Goal: Task Accomplishment & Management: Manage account settings

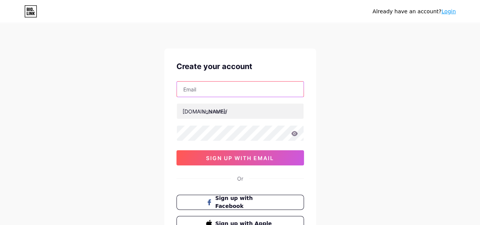
click at [231, 90] on input "text" at bounding box center [240, 89] width 127 height 15
type input "anayaaofficial13@gmail.com"
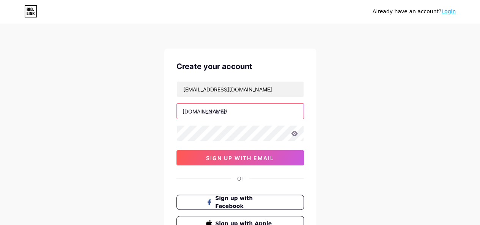
click at [233, 112] on input "text" at bounding box center [240, 111] width 127 height 15
type input "anayaa"
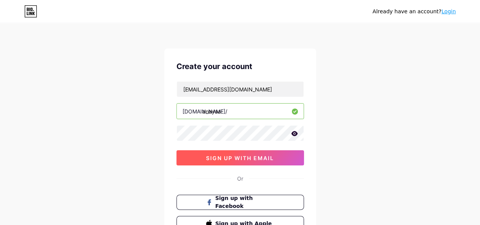
click at [268, 156] on span "sign up with email" at bounding box center [240, 158] width 68 height 6
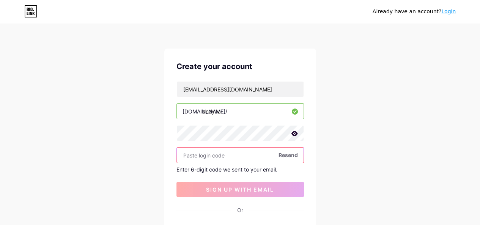
click at [242, 153] on input "text" at bounding box center [240, 155] width 127 height 15
paste input "942908"
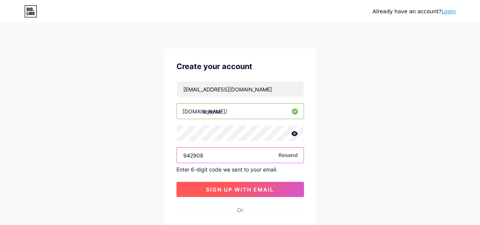
type input "942908"
click at [256, 187] on span "sign up with email" at bounding box center [240, 189] width 68 height 6
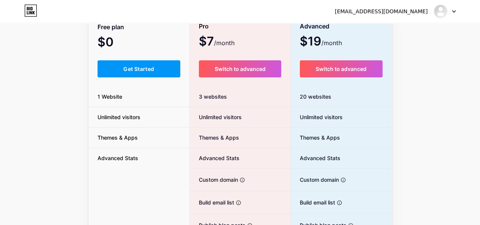
scroll to position [63, 0]
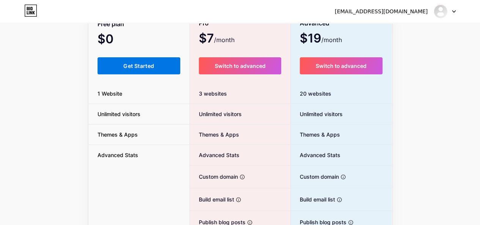
click at [121, 67] on button "Get Started" at bounding box center [139, 65] width 83 height 17
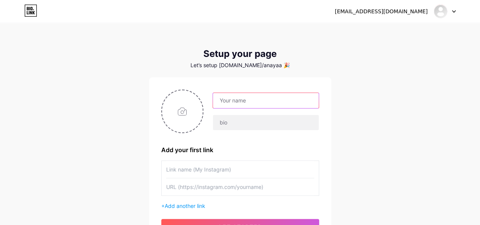
click at [266, 99] on input "text" at bounding box center [266, 100] width 106 height 15
click at [273, 99] on input "text" at bounding box center [266, 100] width 106 height 15
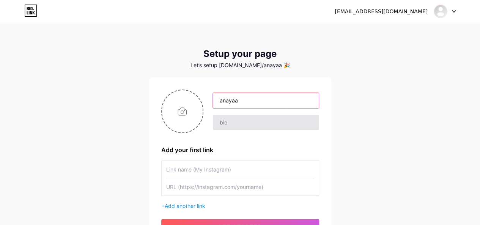
type input "anayaa"
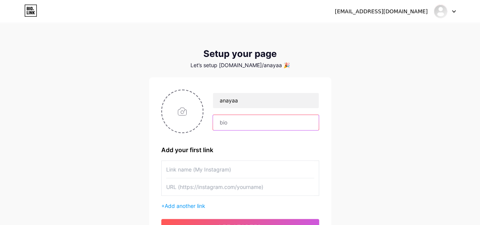
click at [238, 116] on input "text" at bounding box center [266, 122] width 106 height 15
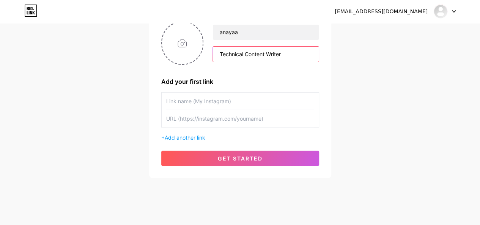
scroll to position [75, 0]
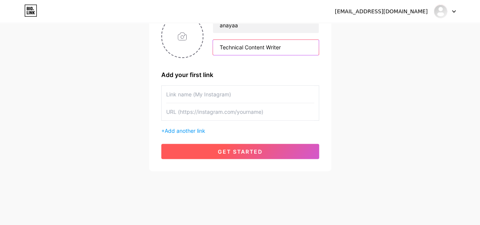
type input "Technical Content Writer"
click at [285, 153] on button "get started" at bounding box center [240, 151] width 158 height 15
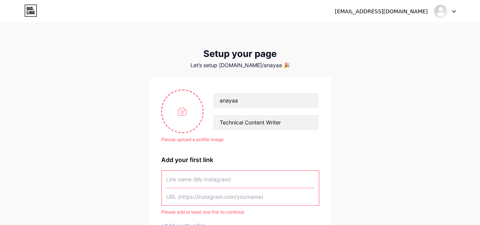
scroll to position [71, 0]
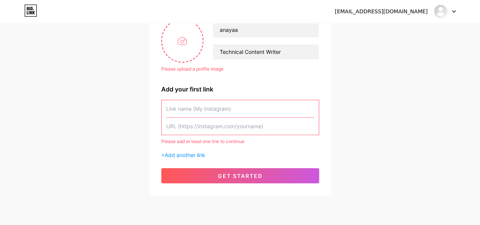
click at [241, 111] on input "text" at bounding box center [240, 108] width 148 height 17
click at [195, 156] on span "Add another link" at bounding box center [185, 155] width 41 height 6
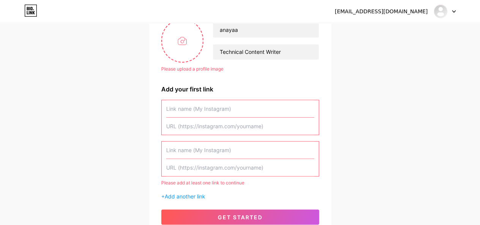
click at [211, 107] on input "text" at bounding box center [240, 108] width 148 height 17
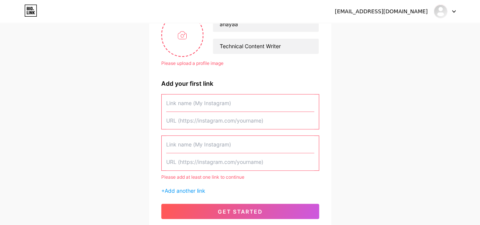
scroll to position [77, 0]
click at [197, 117] on input "text" at bounding box center [240, 120] width 148 height 17
click at [191, 118] on input "text" at bounding box center [240, 120] width 148 height 17
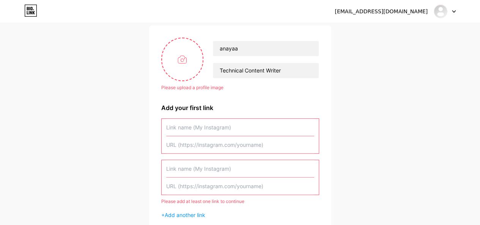
scroll to position [74, 0]
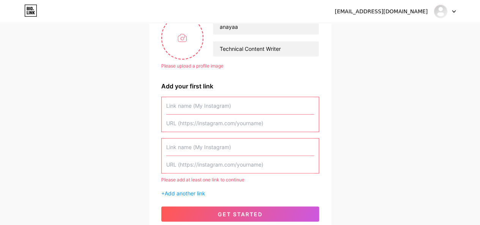
click at [342, 108] on div "anayaaofficial13@gmail.com Dashboard Logout Setup your page Let’s setup bio.lin…" at bounding box center [240, 92] width 480 height 332
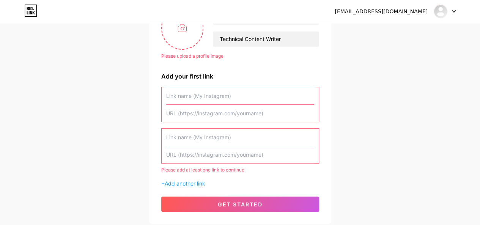
scroll to position [102, 0]
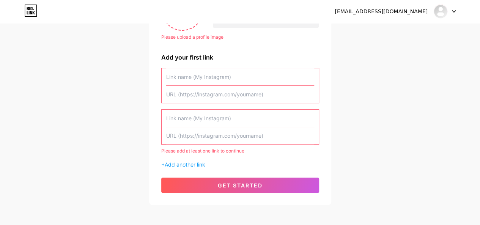
click at [213, 78] on input "text" at bounding box center [240, 76] width 148 height 17
click at [221, 90] on input "text" at bounding box center [240, 94] width 148 height 17
paste input "[URL][DOMAIN_NAME]"
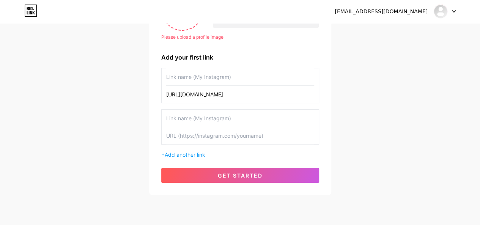
type input "[URL][DOMAIN_NAME]"
click at [220, 75] on input "text" at bounding box center [240, 76] width 148 height 17
type input "MSG Converter"
click at [230, 115] on input "text" at bounding box center [240, 118] width 148 height 17
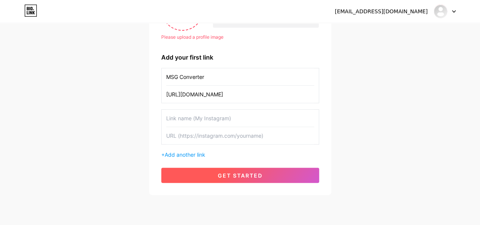
click at [221, 175] on span "get started" at bounding box center [240, 175] width 45 height 6
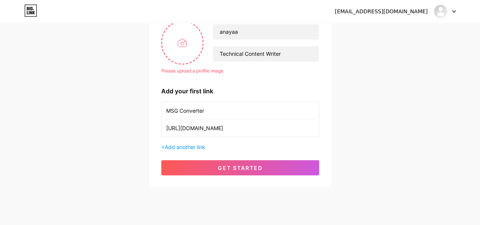
scroll to position [61, 0]
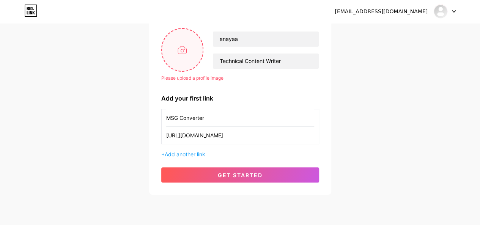
click at [168, 54] on input "file" at bounding box center [182, 50] width 41 height 42
type input "C:\fakepath\WhatsApp Image 2025-08-06 at 03.50.54.jpeg"
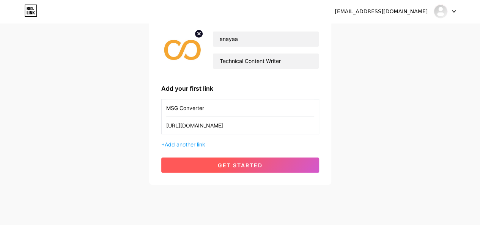
click at [233, 162] on span "get started" at bounding box center [240, 165] width 45 height 6
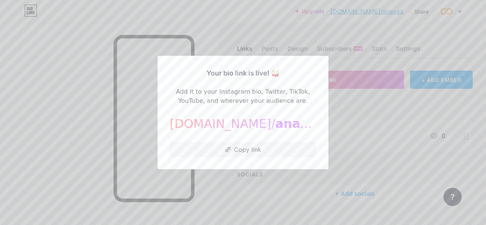
click at [79, 148] on div at bounding box center [243, 112] width 486 height 225
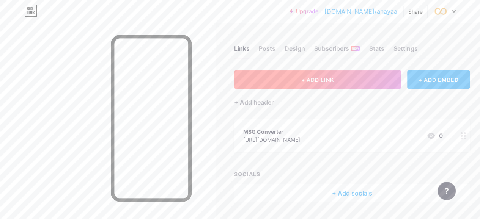
click at [300, 79] on button "+ ADD LINK" at bounding box center [317, 80] width 167 height 18
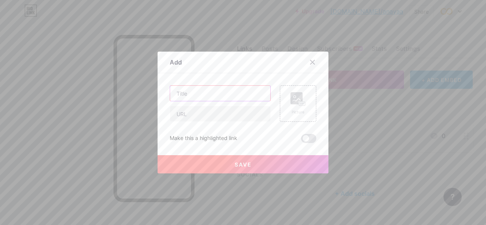
click at [216, 96] on input "text" at bounding box center [220, 93] width 100 height 15
click at [222, 113] on input "text" at bounding box center [220, 113] width 100 height 15
paste input "[URL][DOMAIN_NAME]"
type input "[URL][DOMAIN_NAME]"
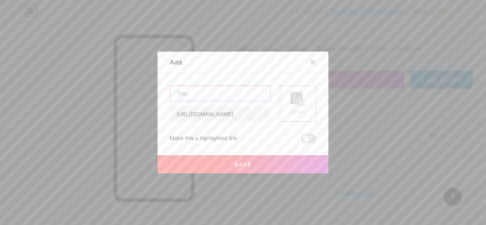
scroll to position [0, 0]
click at [213, 91] on input "text" at bounding box center [220, 93] width 100 height 15
click at [223, 95] on input "text" at bounding box center [220, 93] width 100 height 15
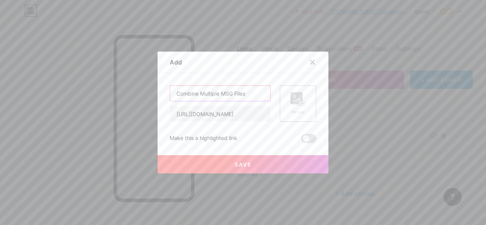
type input "Combine Multiple MSG Files"
click at [222, 169] on button "Save" at bounding box center [243, 164] width 171 height 18
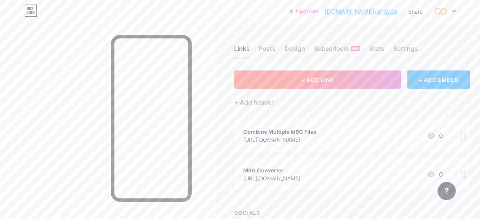
click at [292, 77] on button "+ ADD LINK" at bounding box center [317, 80] width 167 height 18
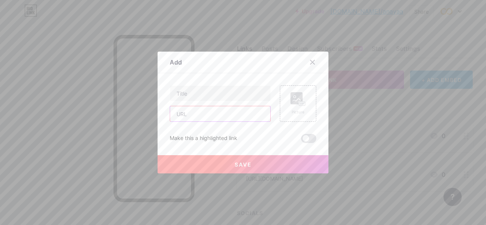
click at [189, 117] on input "text" at bounding box center [220, 113] width 100 height 15
paste input "[URL][DOMAIN_NAME]"
type input "[URL][DOMAIN_NAME]"
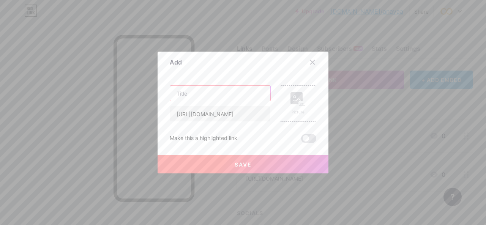
click at [201, 91] on input "text" at bounding box center [220, 93] width 100 height 15
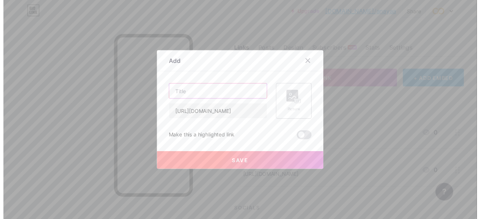
scroll to position [0, 49]
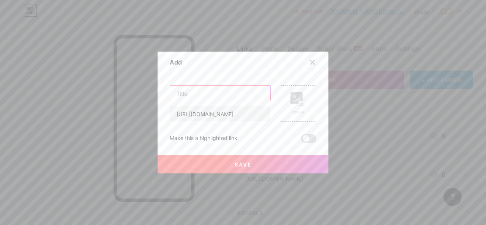
click at [242, 96] on input "text" at bounding box center [220, 93] width 100 height 15
click at [205, 95] on input "Convert MSg to PST" at bounding box center [220, 93] width 100 height 15
type input "Convert MSG to PST"
click at [257, 162] on button "Save" at bounding box center [243, 164] width 171 height 18
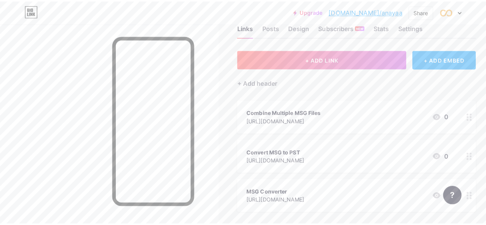
scroll to position [45, 0]
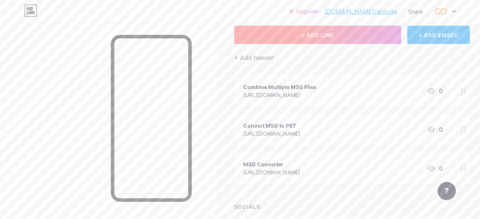
click at [332, 36] on span "+ ADD LINK" at bounding box center [317, 35] width 33 height 6
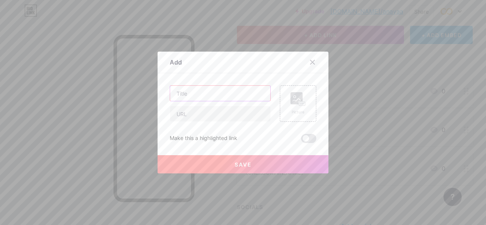
click at [218, 95] on input "text" at bounding box center [220, 93] width 100 height 15
click at [225, 112] on input "text" at bounding box center [220, 113] width 100 height 15
paste input "[URL][DOMAIN_NAME]"
type input "[URL][DOMAIN_NAME]"
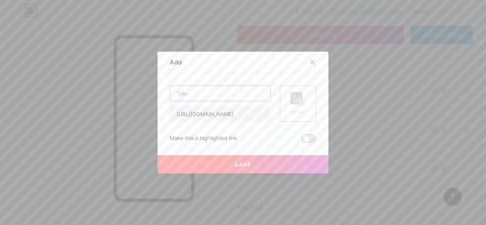
scroll to position [0, 0]
click at [225, 89] on input "text" at bounding box center [220, 93] width 100 height 15
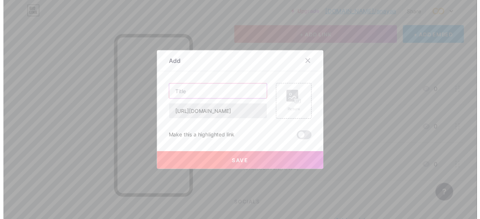
scroll to position [0, 54]
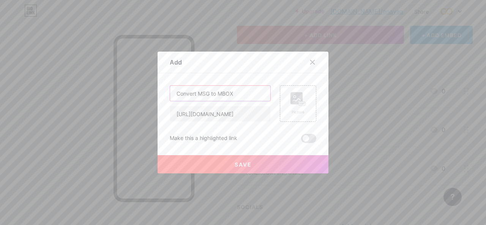
type input "Convert MSG to MBOX"
click at [271, 165] on button "Save" at bounding box center [243, 164] width 171 height 18
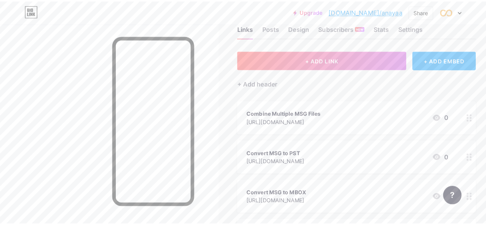
scroll to position [14, 0]
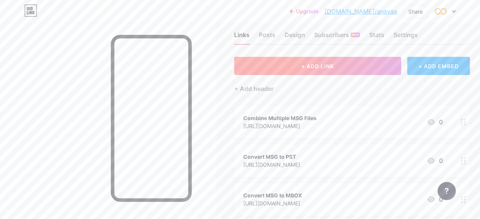
click at [331, 61] on button "+ ADD LINK" at bounding box center [317, 66] width 167 height 18
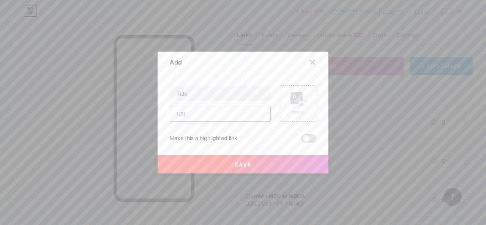
click at [217, 112] on input "text" at bounding box center [220, 113] width 100 height 15
paste input "[URL][DOMAIN_NAME]"
type input "[URL][DOMAIN_NAME]"
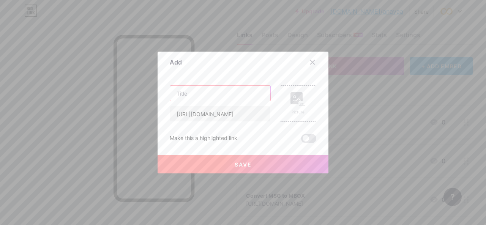
click at [218, 100] on input "text" at bounding box center [220, 93] width 100 height 15
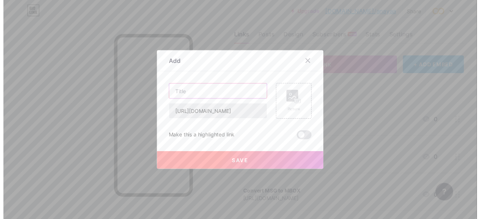
scroll to position [0, 45]
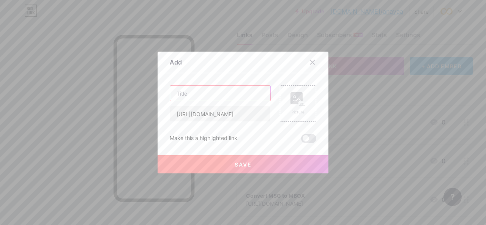
click at [247, 93] on input "text" at bounding box center [220, 93] width 100 height 15
type input "Convert MSG to EML"
click at [222, 164] on button "Save" at bounding box center [243, 164] width 171 height 18
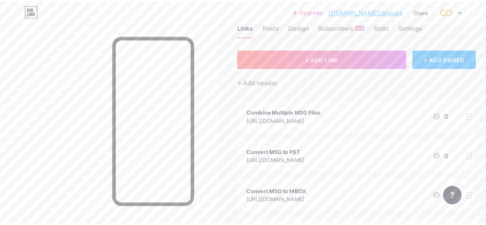
scroll to position [21, 0]
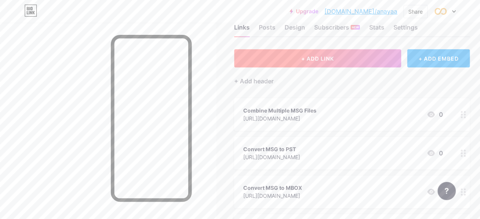
click at [373, 65] on button "+ ADD LINK" at bounding box center [317, 58] width 167 height 18
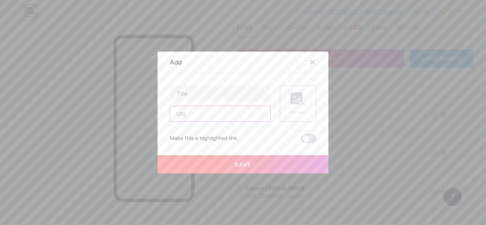
click at [195, 117] on input "text" at bounding box center [220, 113] width 100 height 15
paste input "[URL][DOMAIN_NAME]"
type input "[URL][DOMAIN_NAME]"
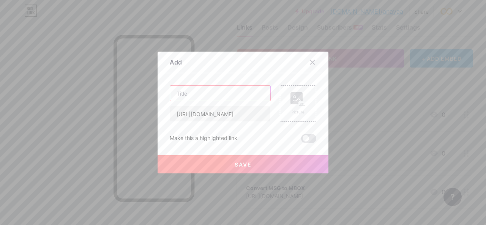
click at [215, 87] on input "text" at bounding box center [220, 93] width 100 height 15
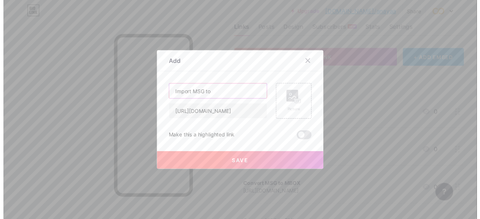
scroll to position [0, 32]
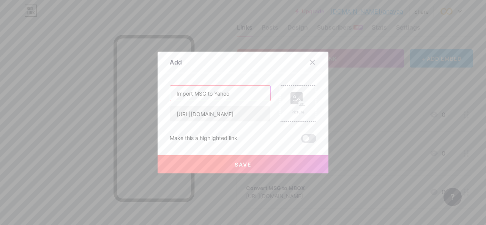
type input "Import MSG to Yahoo"
click at [236, 162] on span "Save" at bounding box center [243, 164] width 17 height 6
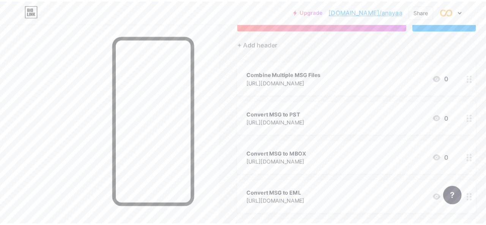
scroll to position [48, 0]
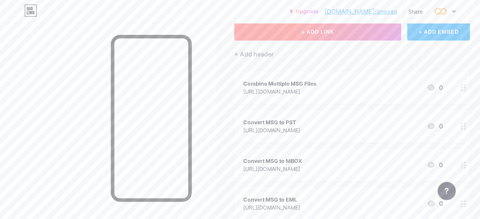
click at [316, 31] on span "+ ADD LINK" at bounding box center [317, 31] width 33 height 6
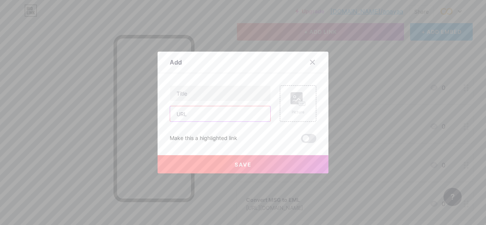
click at [222, 113] on input "text" at bounding box center [220, 113] width 100 height 15
paste input "[URL][DOMAIN_NAME]"
type input "[URL][DOMAIN_NAME]"
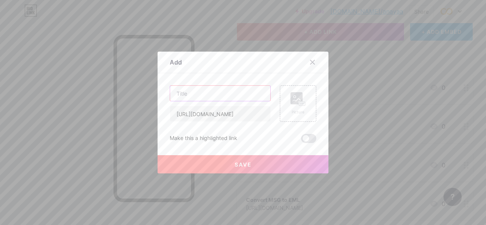
click at [216, 95] on input "text" at bounding box center [220, 93] width 100 height 15
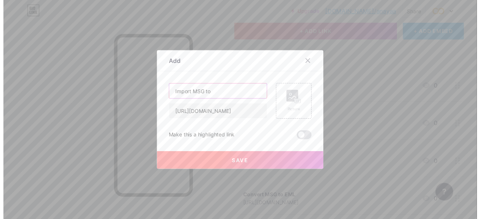
scroll to position [0, 41]
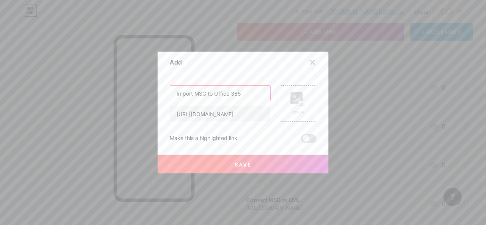
type input "Import MSG to Office 365"
drag, startPoint x: 241, startPoint y: 164, endPoint x: 226, endPoint y: 167, distance: 14.7
click at [241, 164] on span "Save" at bounding box center [243, 164] width 17 height 6
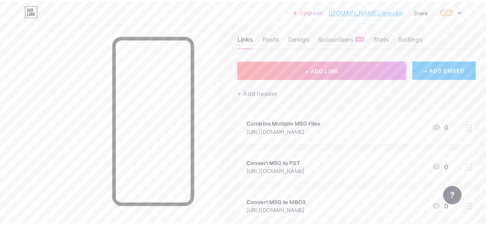
scroll to position [0, 0]
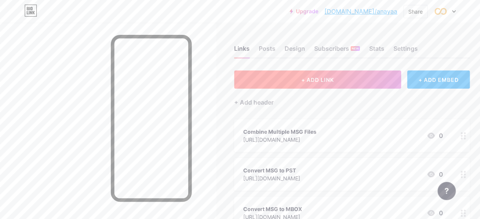
click at [330, 77] on span "+ ADD LINK" at bounding box center [317, 80] width 33 height 6
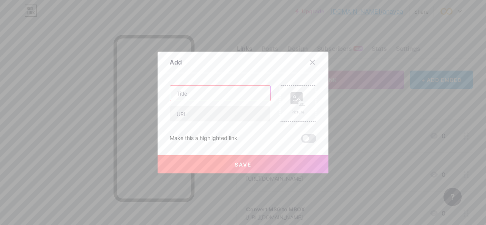
click at [237, 92] on input "text" at bounding box center [220, 93] width 100 height 15
click at [249, 113] on input "text" at bounding box center [220, 113] width 100 height 15
paste input "[URL][DOMAIN_NAME]"
type input "[URL][DOMAIN_NAME]"
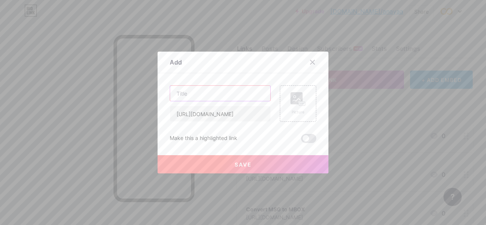
scroll to position [0, 0]
click at [240, 93] on input "text" at bounding box center [220, 93] width 100 height 15
click at [256, 115] on input "[URL][DOMAIN_NAME]" at bounding box center [220, 113] width 100 height 15
click at [192, 96] on input "text" at bounding box center [220, 93] width 100 height 15
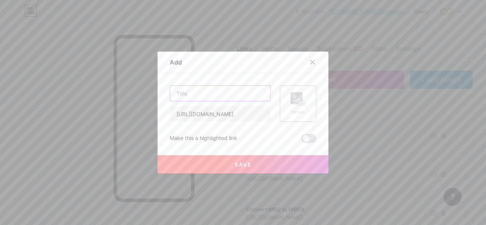
click at [200, 93] on input "text" at bounding box center [220, 93] width 100 height 15
type input "Convert MSG to OLM"
click at [320, 162] on button "Save" at bounding box center [243, 164] width 171 height 18
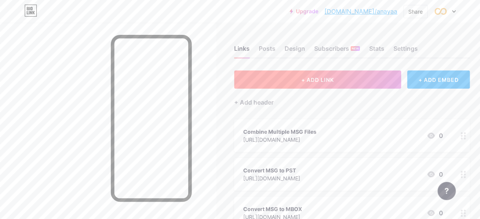
click at [344, 73] on button "+ ADD LINK" at bounding box center [317, 80] width 167 height 18
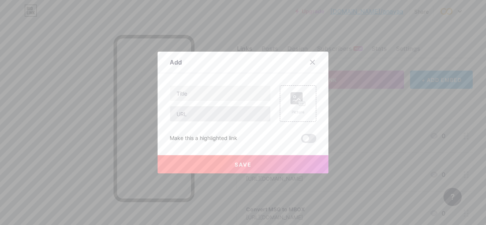
drag, startPoint x: 207, startPoint y: 122, endPoint x: 209, endPoint y: 115, distance: 7.0
click at [208, 121] on div "Picture Make this a highlighted link Save" at bounding box center [243, 114] width 147 height 58
click at [213, 110] on input "text" at bounding box center [220, 113] width 100 height 15
paste input "[URL][DOMAIN_NAME]"
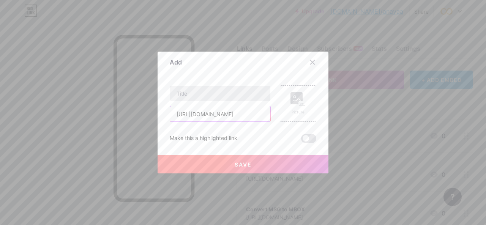
type input "[URL][DOMAIN_NAME]"
click at [210, 91] on input "text" at bounding box center [220, 93] width 100 height 15
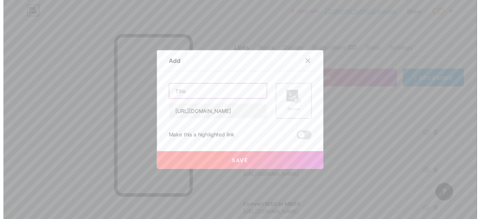
scroll to position [0, 0]
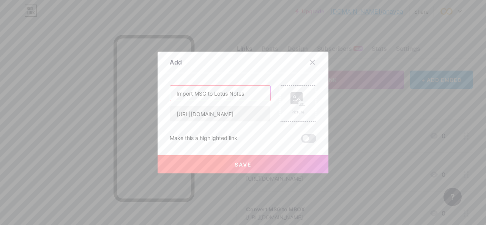
type input "Import MSG to Lotus Notes"
click at [256, 166] on button "Save" at bounding box center [243, 164] width 171 height 18
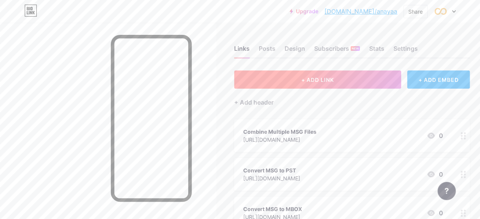
click at [361, 74] on button "+ ADD LINK" at bounding box center [317, 80] width 167 height 18
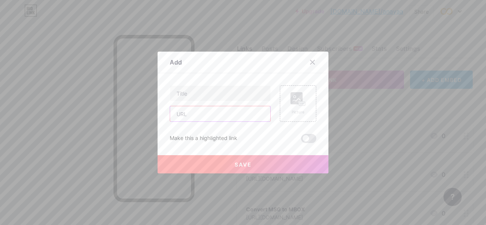
click at [219, 113] on input "text" at bounding box center [220, 113] width 100 height 15
paste input "[URL][DOMAIN_NAME]"
type input "[URL][DOMAIN_NAME]"
click at [222, 84] on div "Content YouTube Play YouTube video without leaving your page. ADD Vimeo Play Vi…" at bounding box center [243, 108] width 147 height 70
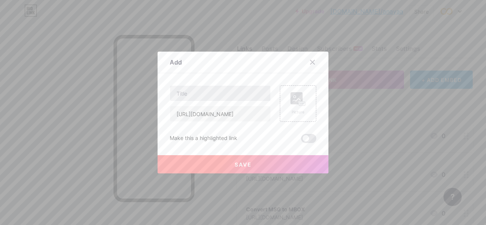
scroll to position [0, 0]
click at [222, 88] on input "text" at bounding box center [220, 93] width 100 height 15
type input "Free MSG Viewer"
click at [301, 168] on button "Save" at bounding box center [243, 164] width 171 height 18
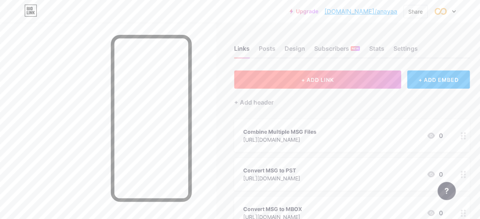
click at [304, 75] on button "+ ADD LINK" at bounding box center [317, 80] width 167 height 18
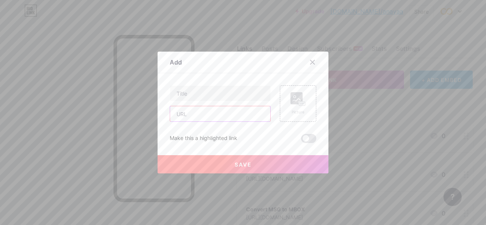
click at [229, 117] on input "text" at bounding box center [220, 113] width 100 height 15
paste input "[URL][DOMAIN_NAME]"
type input "[URL][DOMAIN_NAME]"
click at [233, 92] on input "text" at bounding box center [220, 93] width 100 height 15
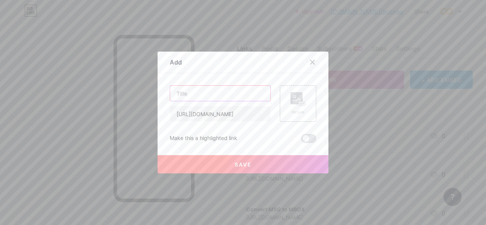
click at [233, 92] on input "text" at bounding box center [220, 93] width 100 height 15
click at [207, 94] on input "text" at bounding box center [220, 93] width 100 height 15
type input "FREE Outlook PST Viewer"
click at [277, 164] on button "Save" at bounding box center [243, 164] width 171 height 18
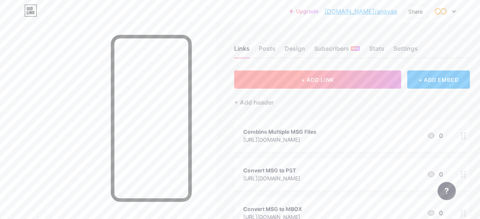
click at [344, 80] on button "+ ADD LINK" at bounding box center [317, 80] width 167 height 18
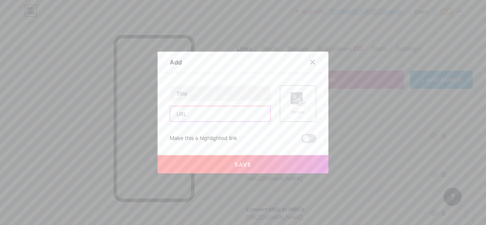
click at [225, 116] on input "text" at bounding box center [220, 113] width 100 height 15
paste input "[URL][DOMAIN_NAME]"
type input "[URL][DOMAIN_NAME]"
click at [227, 91] on input "text" at bounding box center [220, 93] width 100 height 15
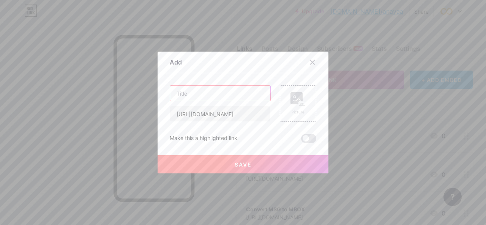
click at [227, 91] on input "text" at bounding box center [220, 93] width 100 height 15
type input "PST Recovery"
click at [267, 163] on button "Save" at bounding box center [243, 164] width 171 height 18
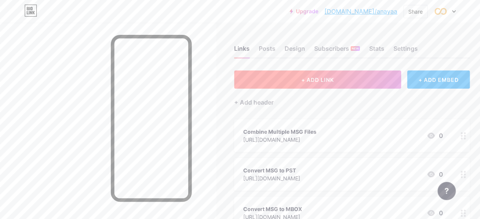
click at [340, 80] on button "+ ADD LINK" at bounding box center [317, 80] width 167 height 18
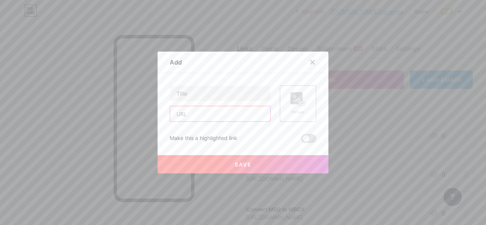
click at [227, 119] on input "text" at bounding box center [220, 113] width 100 height 15
paste input "[URL][DOMAIN_NAME]"
type input "[URL][DOMAIN_NAME]"
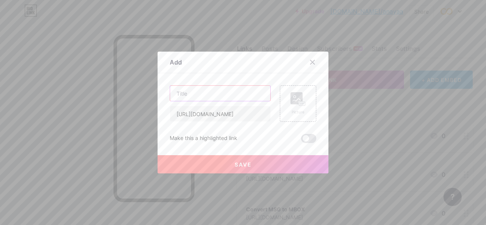
click at [203, 93] on input "text" at bounding box center [220, 93] width 100 height 15
type input "Convert PST to PDF"
click at [259, 164] on button "Save" at bounding box center [243, 164] width 171 height 18
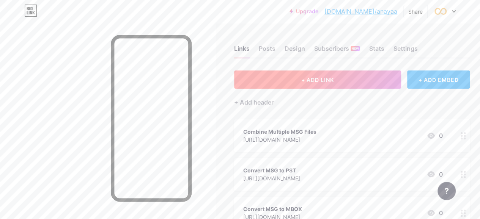
click at [331, 77] on span "+ ADD LINK" at bounding box center [317, 80] width 33 height 6
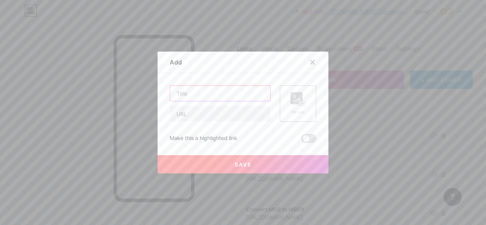
click at [199, 89] on input "text" at bounding box center [220, 93] width 100 height 15
click at [211, 112] on input "text" at bounding box center [220, 113] width 100 height 15
paste input "[URL][DOMAIN_NAME]"
type input "[URL][DOMAIN_NAME]"
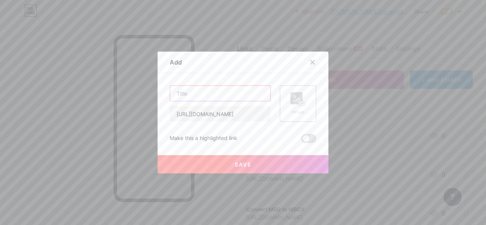
scroll to position [0, 0]
click at [217, 91] on input "text" at bounding box center [220, 93] width 100 height 15
click at [188, 92] on input "PST Attachment extractor" at bounding box center [220, 93] width 100 height 15
type input "PST attachment extractor"
click at [292, 163] on button "Save" at bounding box center [243, 164] width 171 height 18
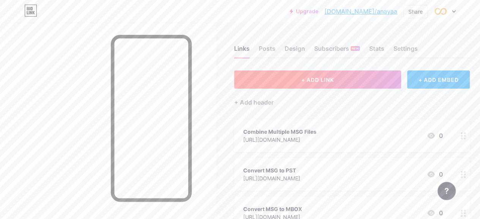
click at [276, 76] on button "+ ADD LINK" at bounding box center [317, 80] width 167 height 18
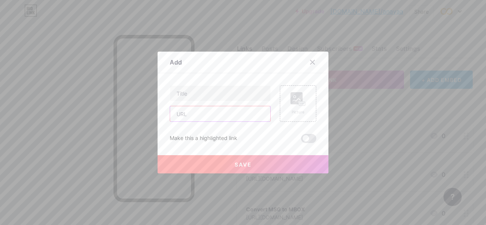
click at [221, 116] on input "text" at bounding box center [220, 113] width 100 height 15
paste input "[URL][DOMAIN_NAME]"
type input "[URL][DOMAIN_NAME]"
click at [232, 88] on input "text" at bounding box center [220, 93] width 100 height 15
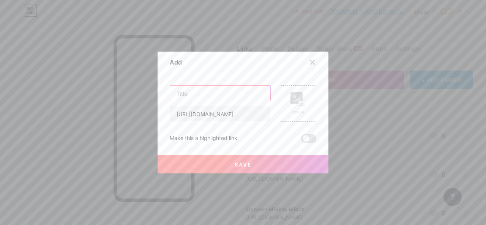
scroll to position [0, 0]
type input "Outlook PST Converter"
click at [205, 162] on button "Save" at bounding box center [243, 164] width 171 height 18
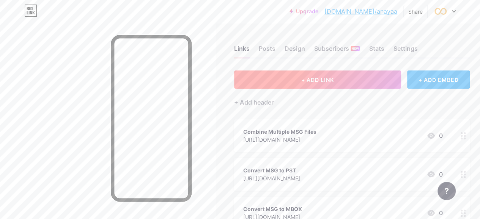
click at [305, 82] on span "+ ADD LINK" at bounding box center [317, 80] width 33 height 6
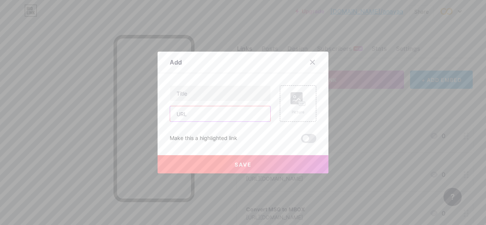
click at [204, 115] on input "text" at bounding box center [220, 113] width 100 height 15
paste input "[URL][DOMAIN_NAME]"
type input "[URL][DOMAIN_NAME]"
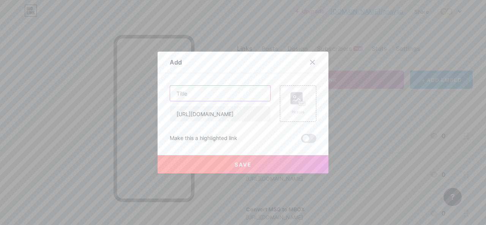
click at [214, 90] on input "text" at bounding box center [220, 93] width 100 height 15
type input "Outlook PST Viewer"
click at [208, 167] on button "Save" at bounding box center [243, 164] width 171 height 18
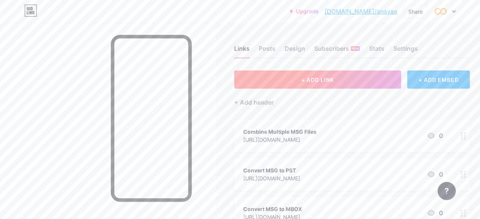
click at [333, 81] on span "+ ADD LINK" at bounding box center [317, 80] width 33 height 6
click at [349, 79] on button "+ ADD LINK" at bounding box center [317, 80] width 167 height 18
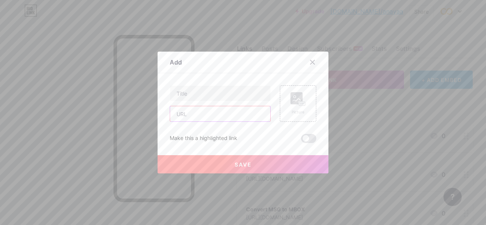
click at [251, 115] on input "text" at bounding box center [220, 113] width 100 height 15
paste input "[URL][DOMAIN_NAME]"
type input "[URL][DOMAIN_NAME]"
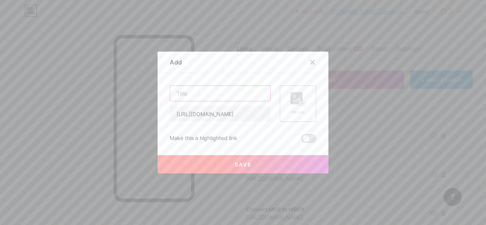
click at [219, 93] on input "text" at bounding box center [220, 93] width 100 height 15
click at [183, 92] on input "PSt Recovery T" at bounding box center [220, 93] width 100 height 15
click at [219, 91] on input "PST Recovery T" at bounding box center [220, 93] width 100 height 15
type input "PST Recovery Tool"
click at [214, 169] on button "Save" at bounding box center [243, 164] width 171 height 18
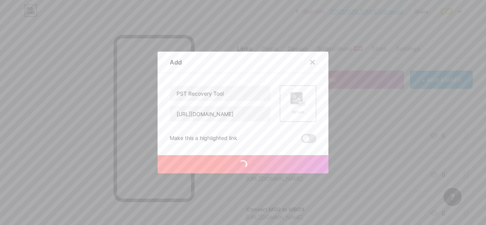
click at [216, 168] on button "Save" at bounding box center [243, 164] width 171 height 18
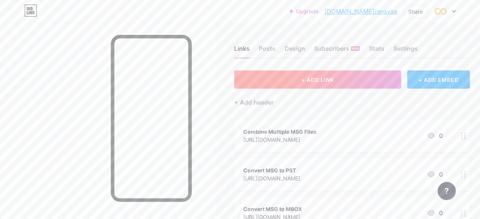
click at [296, 74] on button "+ ADD LINK" at bounding box center [317, 80] width 167 height 18
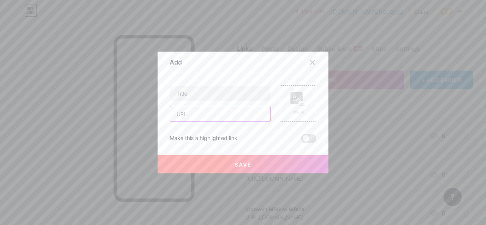
click at [219, 109] on input "text" at bounding box center [220, 113] width 100 height 15
paste input "[URL][DOMAIN_NAME]"
type input "[URL][DOMAIN_NAME]"
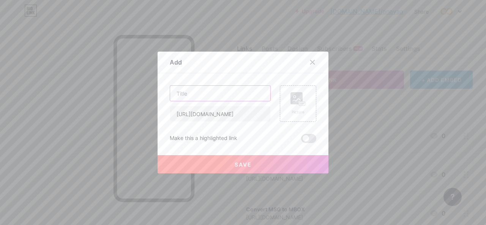
click at [222, 91] on input "text" at bounding box center [220, 93] width 100 height 15
type input "OST Converter Tool"
click at [244, 166] on span "Save" at bounding box center [243, 164] width 17 height 6
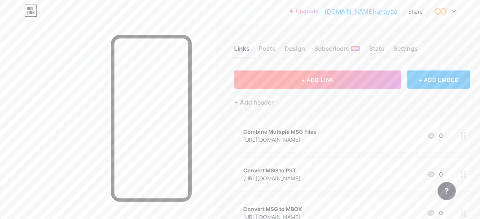
click at [313, 74] on button "+ ADD LINK" at bounding box center [317, 80] width 167 height 18
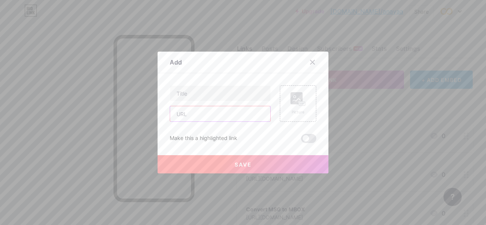
click at [225, 118] on input "text" at bounding box center [220, 113] width 100 height 15
paste input "[URL][DOMAIN_NAME]"
type input "[URL][DOMAIN_NAME]"
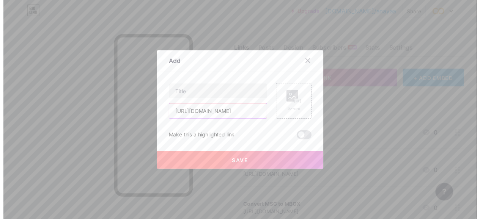
scroll to position [0, 0]
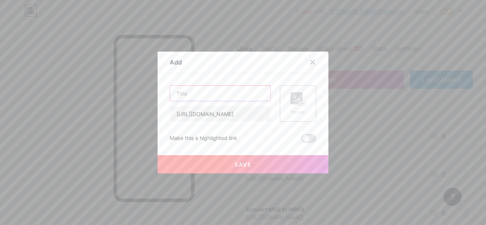
click at [245, 95] on input "text" at bounding box center [220, 93] width 100 height 15
type input "O"
type input "OST Recovery"
click at [275, 166] on button "Save" at bounding box center [243, 164] width 171 height 18
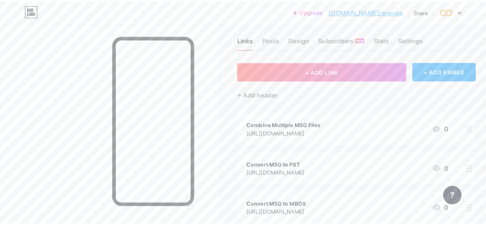
scroll to position [11, 0]
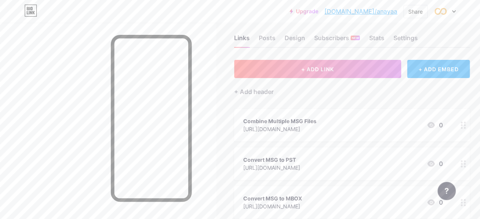
click at [468, 20] on div "Upgrade bio.link/anayaa... bio.link/anayaa Share Switch accounts anayaa bio.lin…" at bounding box center [240, 11] width 480 height 23
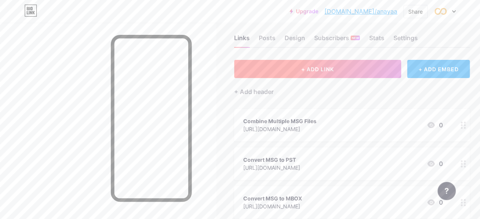
click at [353, 65] on button "+ ADD LINK" at bounding box center [317, 69] width 167 height 18
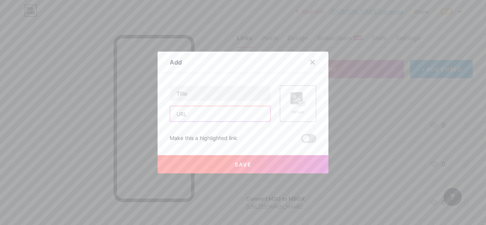
click at [220, 112] on input "text" at bounding box center [220, 113] width 100 height 15
paste input "[URL][DOMAIN_NAME]"
type input "h"
paste input "[URL][DOMAIN_NAME]"
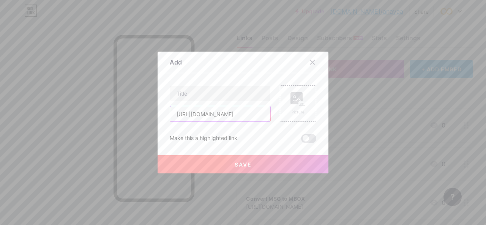
scroll to position [0, 32]
type input "[URL][DOMAIN_NAME]"
click at [206, 91] on input "text" at bounding box center [220, 93] width 100 height 15
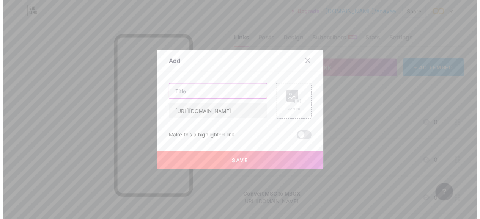
scroll to position [0, 0]
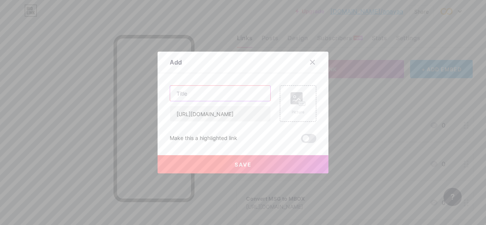
click at [206, 91] on input "text" at bounding box center [220, 93] width 100 height 15
type input "OLM Converter"
click at [258, 172] on button "Save" at bounding box center [243, 164] width 171 height 18
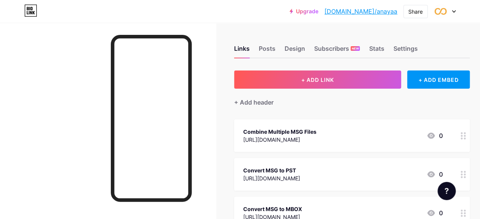
click at [469, 139] on div at bounding box center [463, 136] width 13 height 33
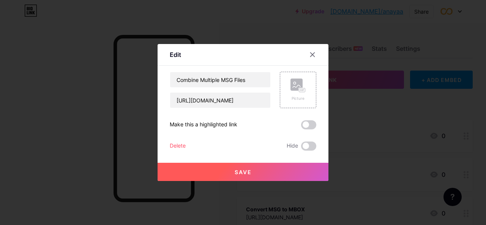
click at [170, 145] on div "Delete" at bounding box center [178, 146] width 16 height 9
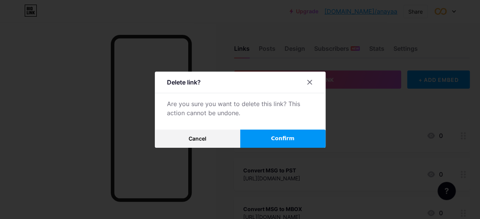
click at [271, 140] on button "Confirm" at bounding box center [282, 139] width 85 height 18
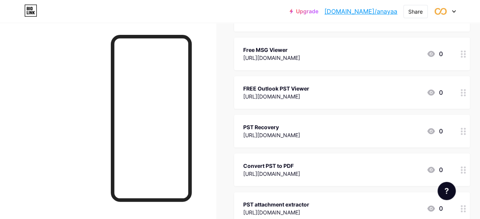
scroll to position [718, 0]
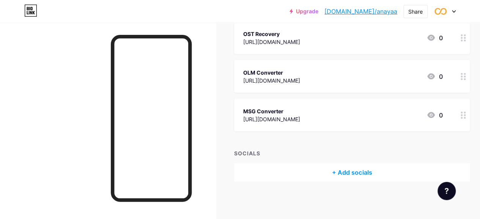
click at [465, 119] on div at bounding box center [463, 115] width 13 height 33
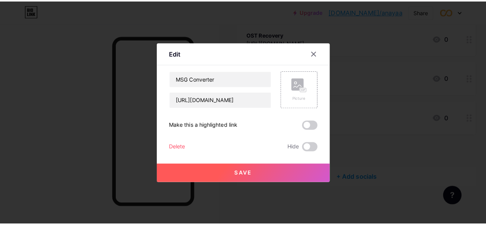
scroll to position [712, 0]
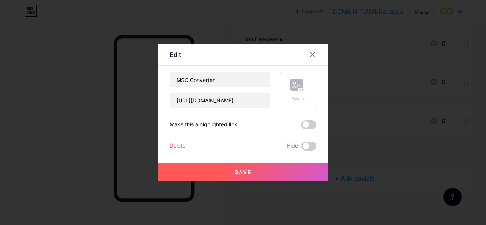
click at [180, 142] on div "Delete" at bounding box center [178, 146] width 16 height 9
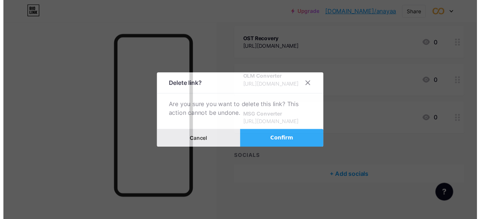
scroll to position [718, 0]
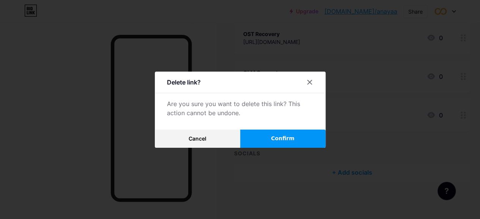
drag, startPoint x: 290, startPoint y: 143, endPoint x: 297, endPoint y: 140, distance: 7.3
click at [292, 142] on span "Confirm" at bounding box center [283, 139] width 24 height 8
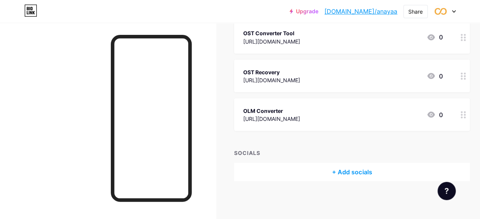
scroll to position [679, 0]
click at [466, 117] on circle at bounding box center [465, 118] width 2 height 2
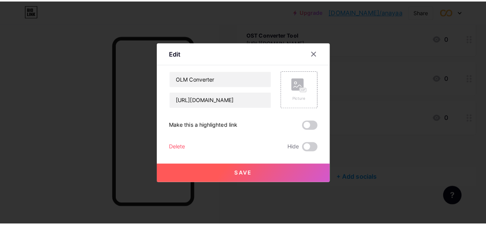
scroll to position [673, 0]
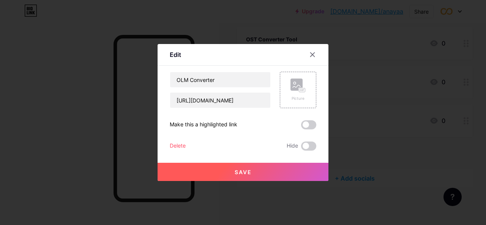
click at [170, 143] on div "Delete" at bounding box center [178, 146] width 16 height 9
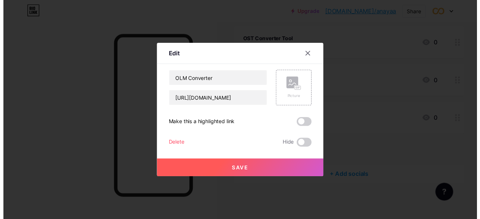
scroll to position [679, 0]
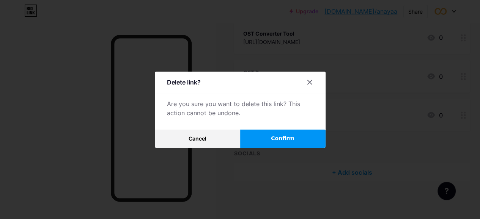
click at [278, 140] on span "Confirm" at bounding box center [283, 139] width 24 height 8
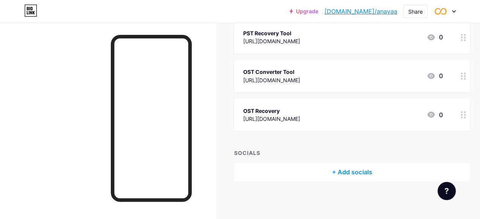
scroll to position [640, 0]
click at [462, 115] on div at bounding box center [463, 115] width 13 height 33
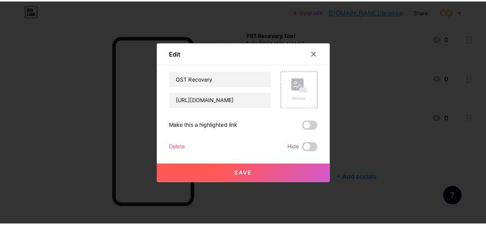
scroll to position [635, 0]
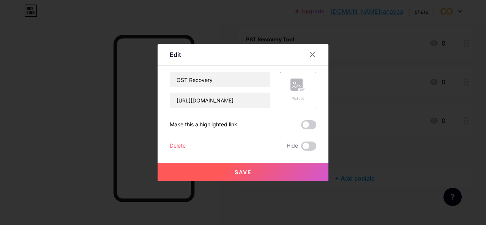
click at [161, 146] on div "Edit Content YouTube Play YouTube video without leaving your page. ADD Vimeo Pl…" at bounding box center [243, 112] width 171 height 137
click at [172, 145] on div "Delete" at bounding box center [178, 146] width 16 height 9
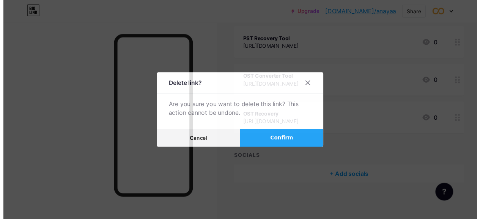
scroll to position [640, 0]
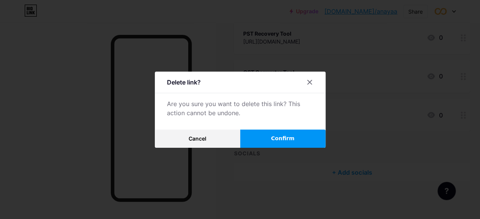
click at [264, 140] on button "Confirm" at bounding box center [282, 139] width 85 height 18
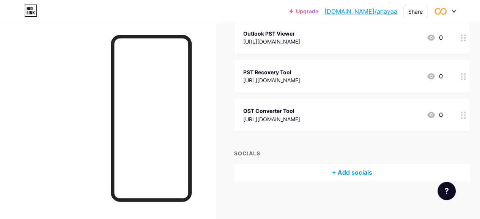
click at [465, 119] on div at bounding box center [463, 115] width 13 height 33
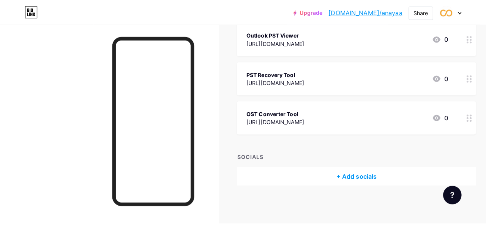
scroll to position [596, 0]
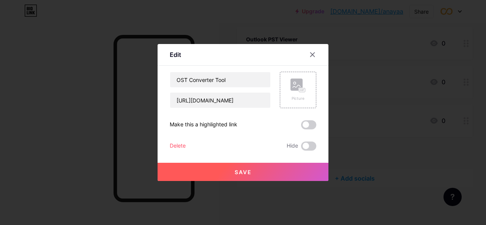
click at [170, 143] on div "Delete" at bounding box center [178, 146] width 16 height 9
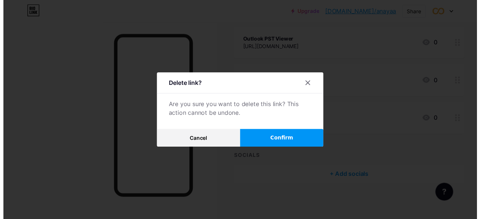
scroll to position [602, 0]
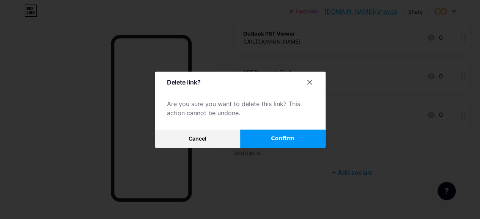
click at [273, 137] on button "Confirm" at bounding box center [282, 139] width 85 height 18
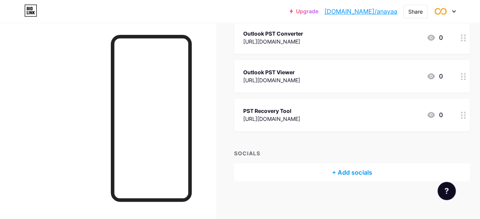
click at [464, 112] on icon at bounding box center [463, 115] width 5 height 7
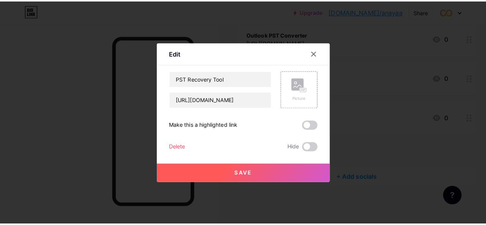
scroll to position [557, 0]
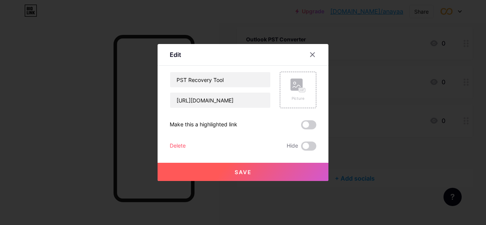
click at [170, 142] on div "Delete" at bounding box center [178, 146] width 16 height 9
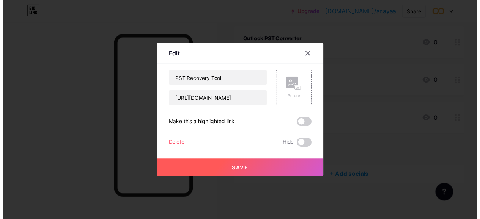
scroll to position [563, 0]
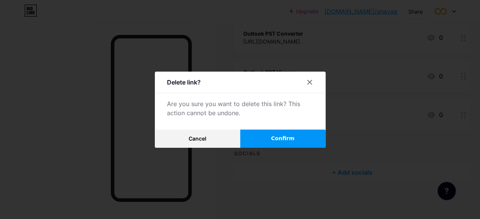
click at [275, 131] on div "Delete link? Are you sure you want to delete this link? This action cannot be u…" at bounding box center [240, 110] width 171 height 76
click at [275, 136] on button "Confirm" at bounding box center [282, 139] width 85 height 18
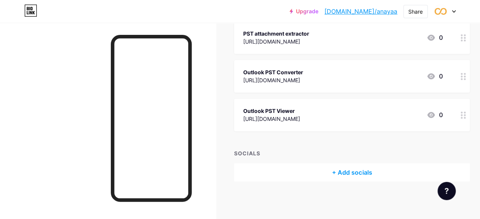
click at [467, 119] on div at bounding box center [463, 115] width 13 height 33
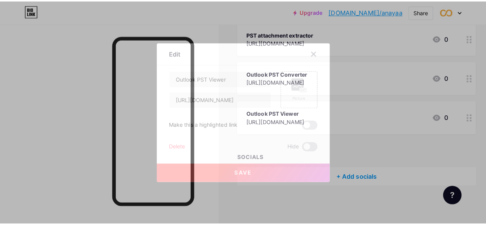
scroll to position [519, 0]
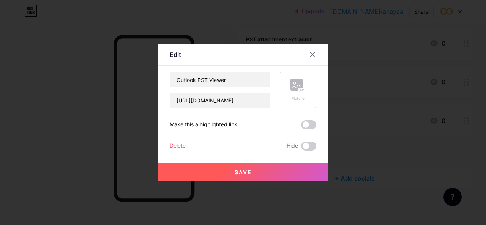
click at [171, 145] on div "Delete" at bounding box center [178, 146] width 16 height 9
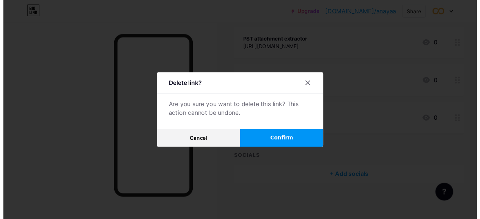
scroll to position [524, 0]
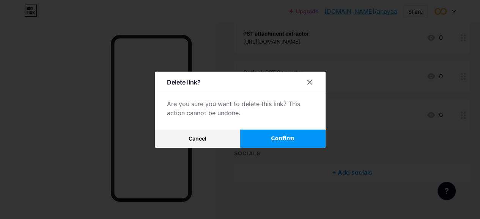
click at [271, 139] on button "Confirm" at bounding box center [282, 139] width 85 height 18
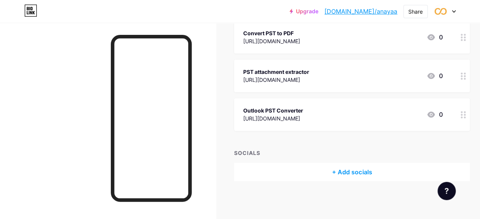
scroll to position [486, 0]
click at [466, 113] on icon at bounding box center [463, 115] width 5 height 7
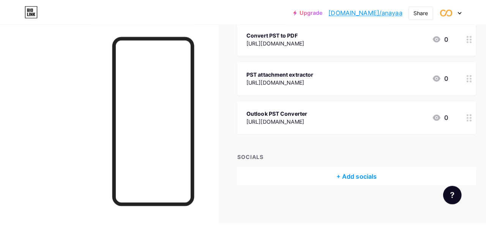
scroll to position [480, 0]
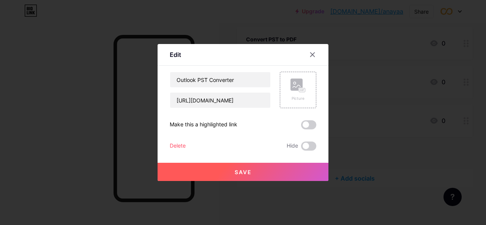
click at [177, 145] on div "Delete" at bounding box center [178, 146] width 16 height 9
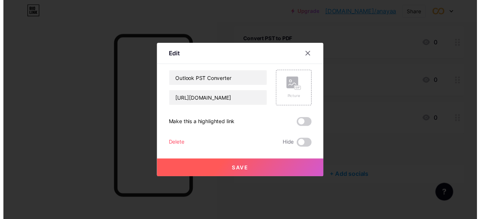
scroll to position [486, 0]
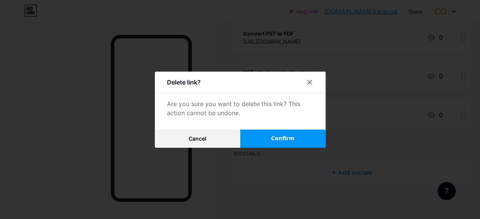
drag, startPoint x: 292, startPoint y: 139, endPoint x: 288, endPoint y: 136, distance: 4.9
click at [290, 136] on button "Confirm" at bounding box center [282, 139] width 85 height 18
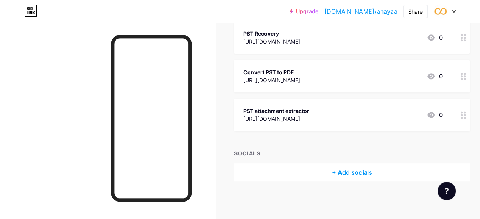
click at [467, 123] on div at bounding box center [463, 115] width 13 height 33
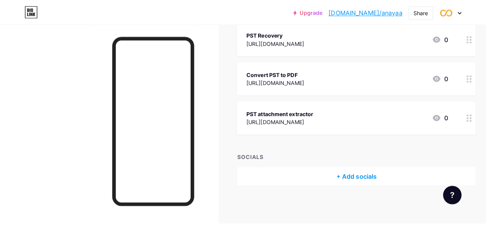
scroll to position [441, 0]
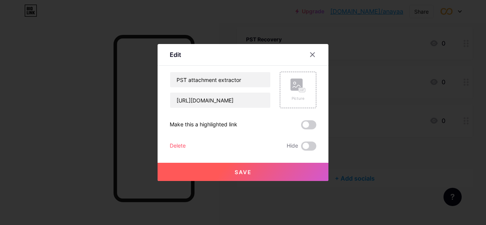
click at [177, 142] on div "Delete" at bounding box center [178, 146] width 16 height 9
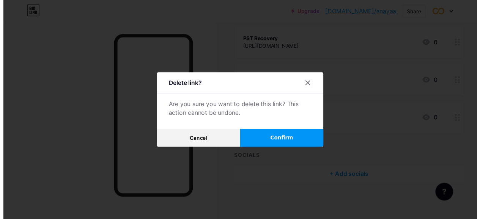
scroll to position [447, 0]
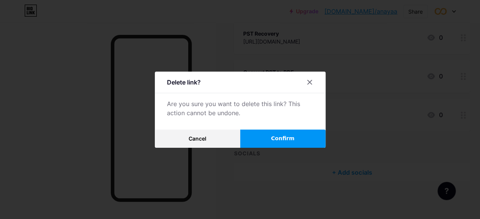
click at [290, 142] on span "Confirm" at bounding box center [283, 139] width 24 height 8
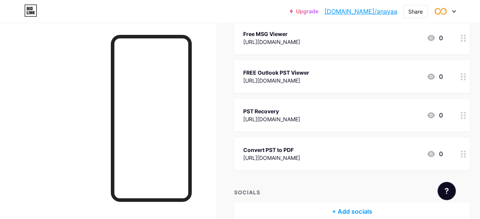
scroll to position [362, 0]
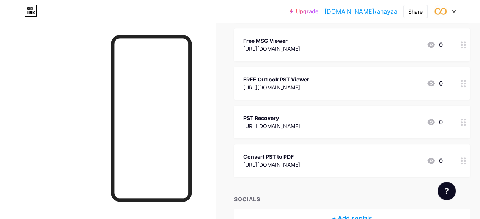
click at [463, 163] on circle at bounding box center [462, 164] width 2 height 2
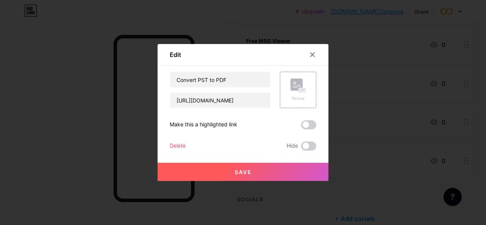
click at [170, 142] on div "Delete" at bounding box center [178, 146] width 16 height 9
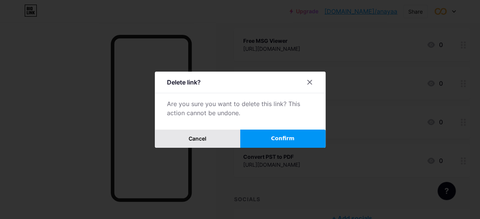
click at [170, 144] on button "Cancel" at bounding box center [197, 139] width 85 height 18
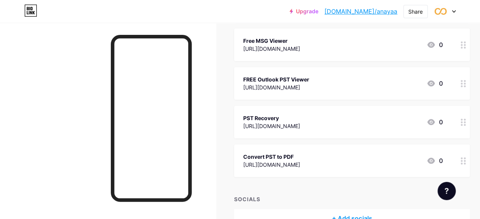
click at [470, 162] on div at bounding box center [463, 161] width 13 height 33
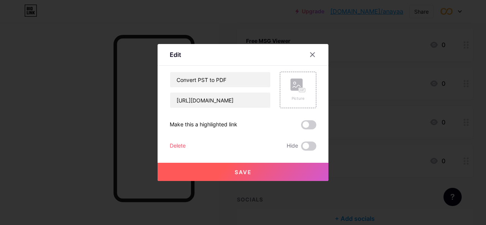
click at [173, 143] on div "Delete" at bounding box center [178, 146] width 16 height 9
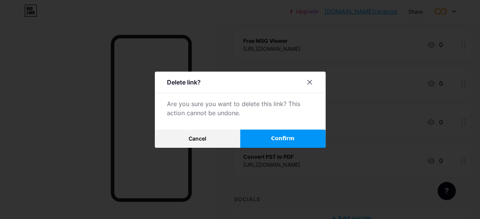
click at [271, 138] on button "Confirm" at bounding box center [282, 139] width 85 height 18
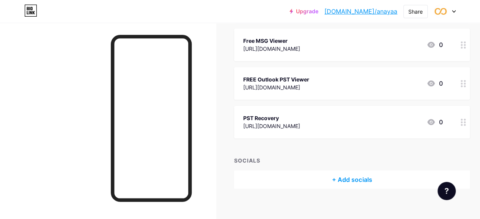
click at [468, 129] on div at bounding box center [463, 122] width 13 height 33
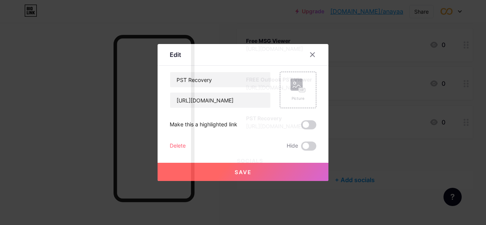
click at [175, 144] on div "Delete" at bounding box center [178, 146] width 16 height 9
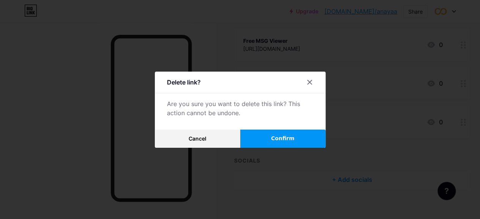
click at [303, 142] on button "Confirm" at bounding box center [282, 139] width 85 height 18
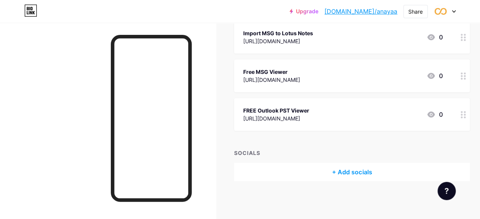
scroll to position [331, 0]
click at [469, 116] on div at bounding box center [463, 115] width 13 height 33
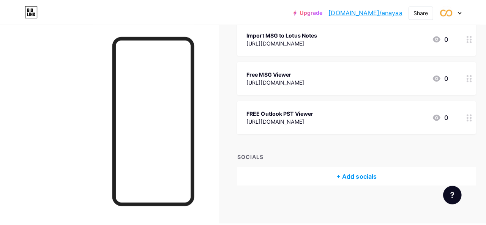
scroll to position [325, 0]
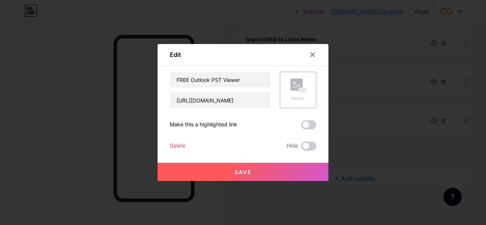
click at [175, 146] on div "Delete" at bounding box center [178, 146] width 16 height 9
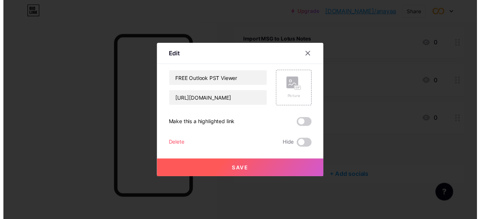
scroll to position [331, 0]
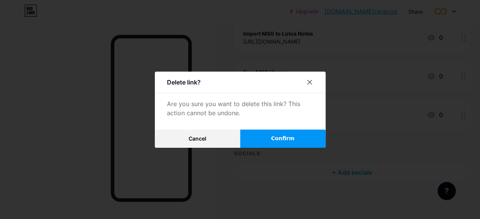
click at [269, 136] on button "Confirm" at bounding box center [282, 139] width 85 height 18
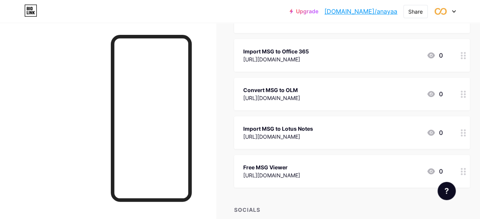
scroll to position [222, 0]
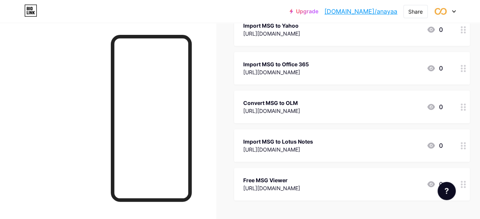
click at [468, 75] on div at bounding box center [463, 68] width 13 height 33
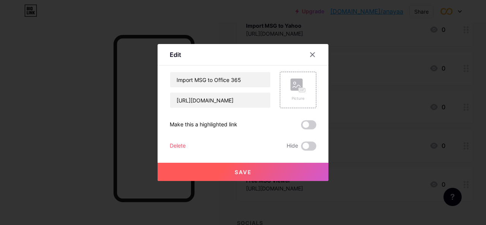
click at [181, 144] on div "Delete" at bounding box center [178, 146] width 16 height 9
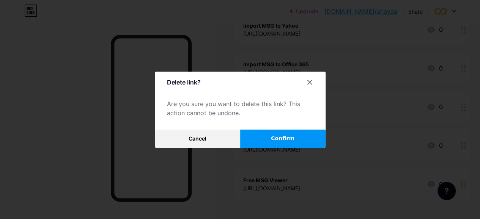
click at [266, 140] on button "Confirm" at bounding box center [282, 139] width 85 height 18
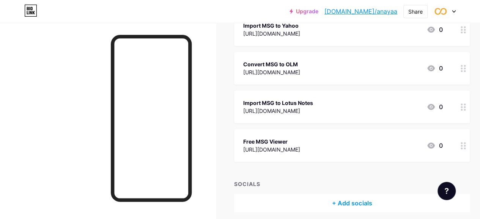
click at [463, 148] on div at bounding box center [463, 145] width 13 height 33
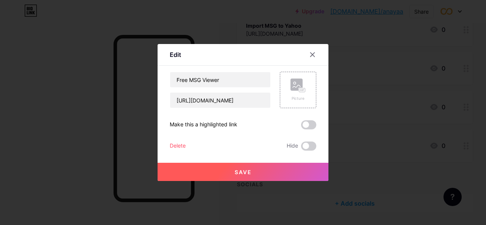
click at [173, 147] on div "Delete" at bounding box center [178, 146] width 16 height 9
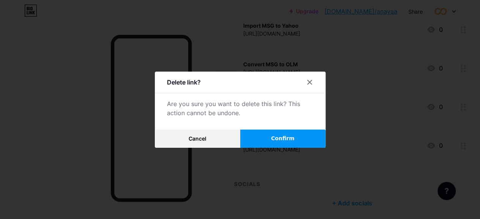
click at [266, 145] on button "Confirm" at bounding box center [282, 139] width 85 height 18
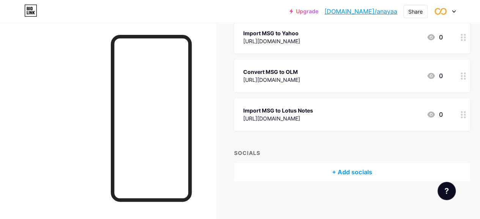
scroll to position [214, 0]
click at [466, 118] on circle at bounding box center [465, 118] width 2 height 2
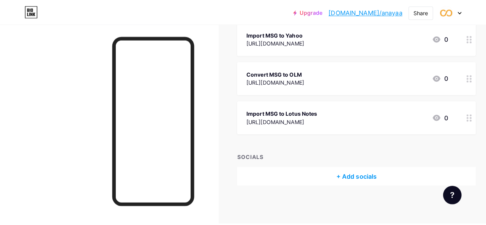
scroll to position [209, 0]
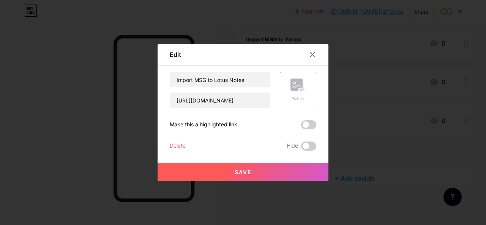
click at [173, 145] on div "Delete" at bounding box center [178, 146] width 16 height 9
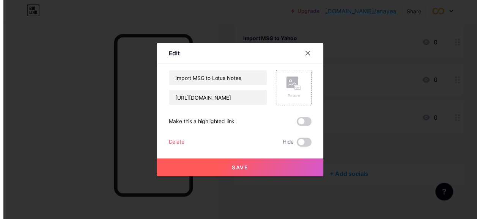
scroll to position [214, 0]
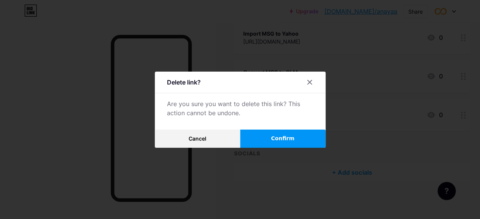
click at [290, 141] on span "Confirm" at bounding box center [283, 139] width 24 height 8
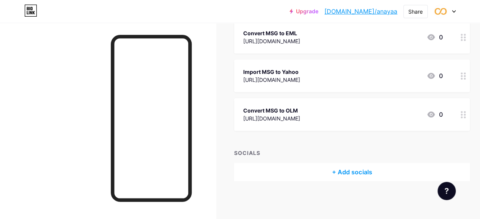
scroll to position [176, 0]
click at [470, 117] on div at bounding box center [463, 115] width 13 height 33
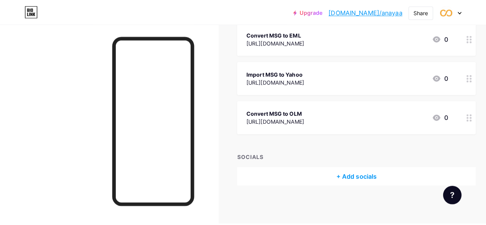
scroll to position [170, 0]
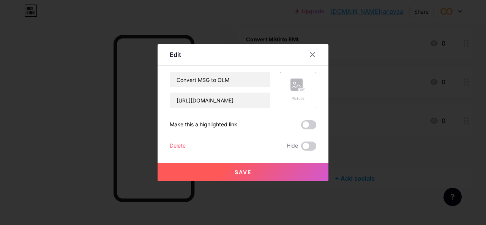
click at [181, 145] on div "Delete" at bounding box center [178, 146] width 16 height 9
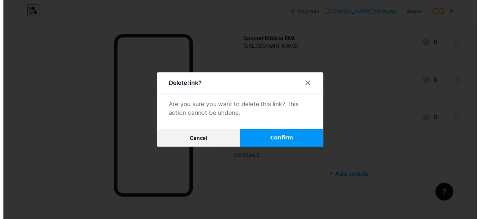
scroll to position [176, 0]
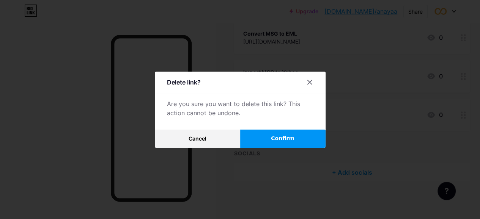
click at [262, 142] on button "Confirm" at bounding box center [282, 139] width 85 height 18
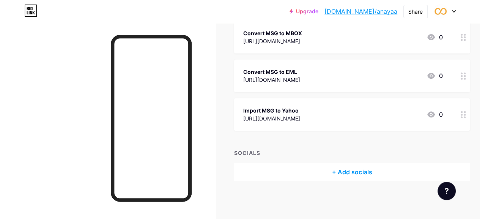
scroll to position [137, 0]
click at [466, 113] on icon at bounding box center [463, 115] width 5 height 7
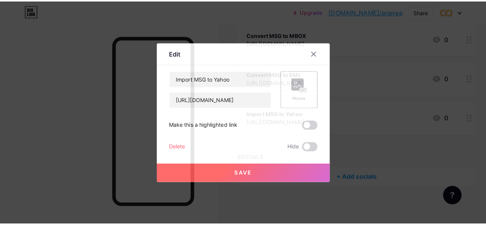
scroll to position [131, 0]
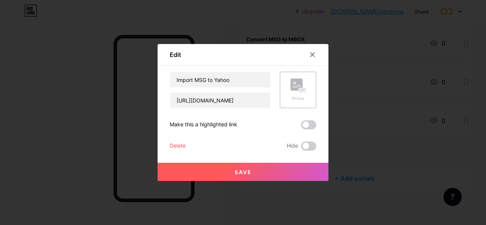
click at [173, 145] on div "Delete" at bounding box center [178, 146] width 16 height 9
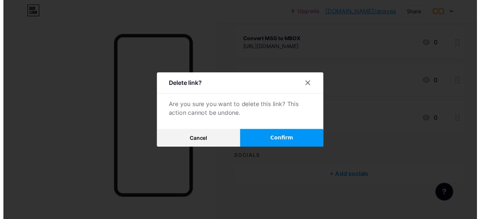
scroll to position [137, 0]
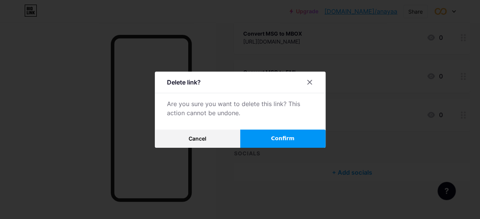
click at [288, 137] on button "Confirm" at bounding box center [282, 139] width 85 height 18
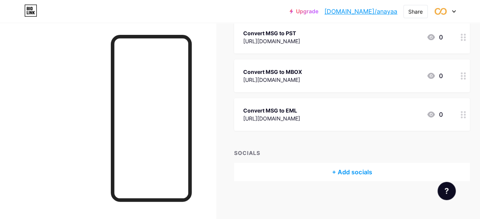
scroll to position [98, 0]
click at [463, 78] on circle at bounding box center [462, 79] width 2 height 2
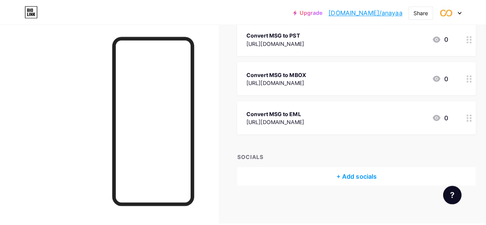
scroll to position [93, 0]
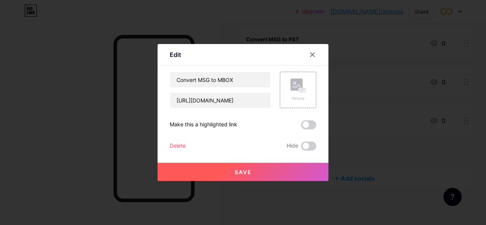
click at [172, 143] on div "Delete" at bounding box center [178, 146] width 16 height 9
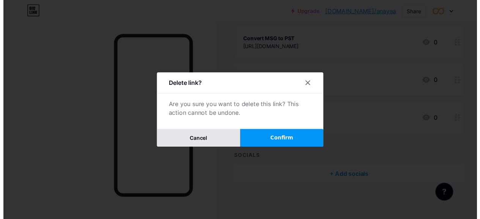
scroll to position [98, 0]
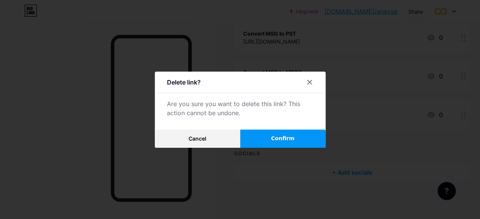
click at [262, 139] on button "Confirm" at bounding box center [282, 139] width 85 height 18
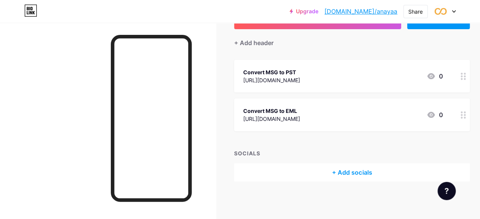
click at [469, 117] on div at bounding box center [463, 115] width 13 height 33
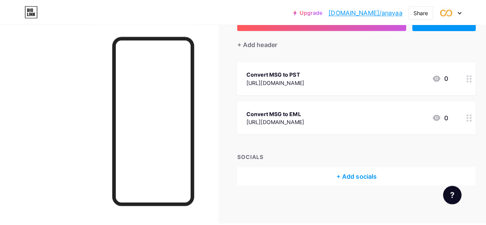
scroll to position [54, 0]
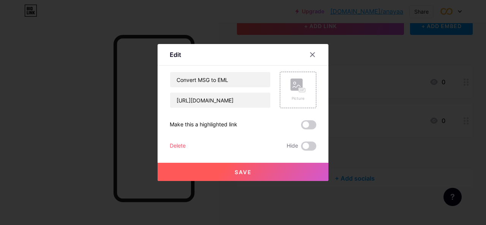
click at [173, 145] on div "Delete" at bounding box center [178, 146] width 16 height 9
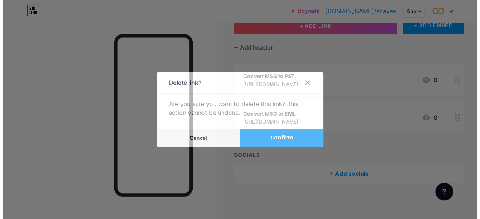
scroll to position [60, 0]
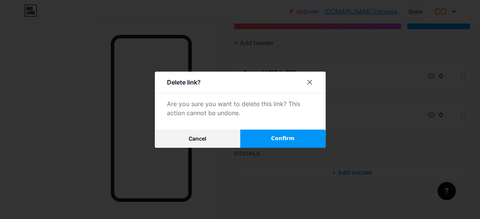
click at [273, 140] on button "Confirm" at bounding box center [282, 139] width 85 height 18
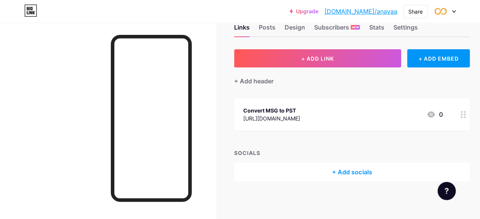
scroll to position [21, 0]
click at [466, 118] on div at bounding box center [463, 115] width 13 height 33
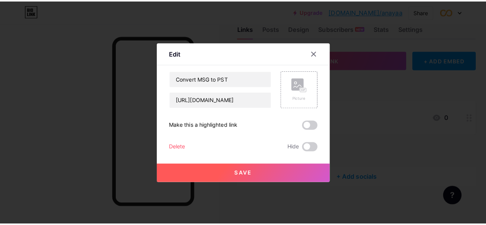
scroll to position [15, 0]
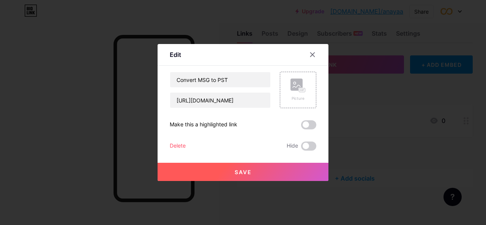
click at [170, 146] on div "Delete" at bounding box center [178, 146] width 16 height 9
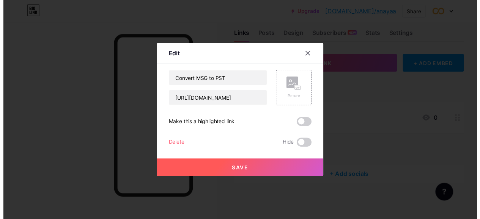
scroll to position [21, 0]
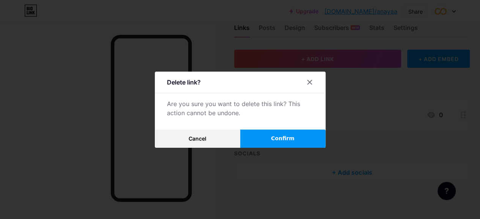
click at [271, 141] on button "Confirm" at bounding box center [282, 139] width 85 height 18
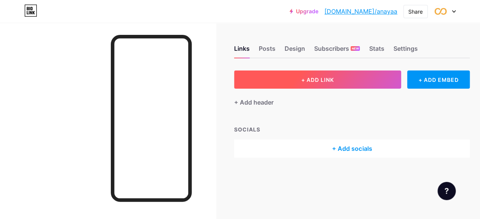
click at [259, 77] on button "+ ADD LINK" at bounding box center [317, 80] width 167 height 18
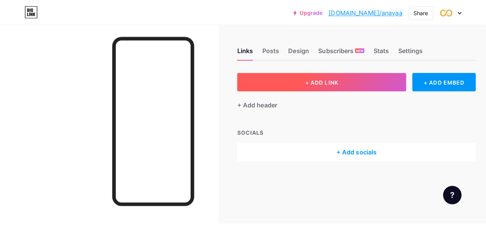
scroll to position [0, 0]
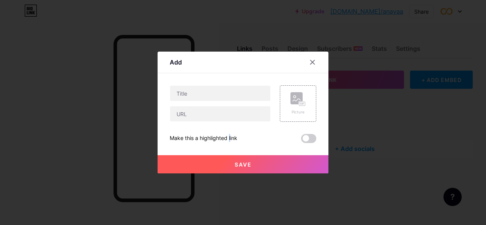
click at [210, 122] on div "Picture Make this a highlighted link Save" at bounding box center [243, 114] width 147 height 58
click at [210, 115] on input "text" at bounding box center [220, 113] width 100 height 15
paste input "[URL][DOMAIN_NAME]"
type input "[URL][DOMAIN_NAME]"
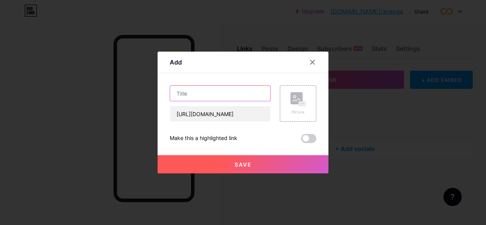
scroll to position [0, 0]
click at [228, 94] on input "text" at bounding box center [220, 93] width 100 height 15
type input "C"
type input "MSG Converter"
click at [226, 165] on button "Save" at bounding box center [243, 164] width 171 height 18
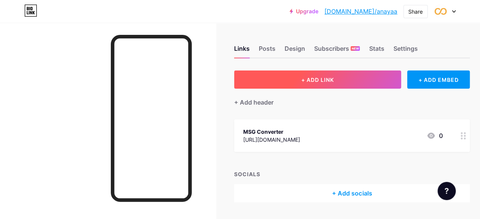
click at [317, 83] on span "+ ADD LINK" at bounding box center [317, 80] width 33 height 6
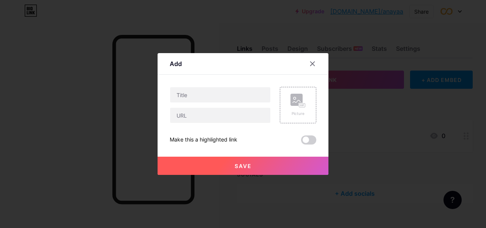
click at [389, 85] on div at bounding box center [243, 114] width 486 height 228
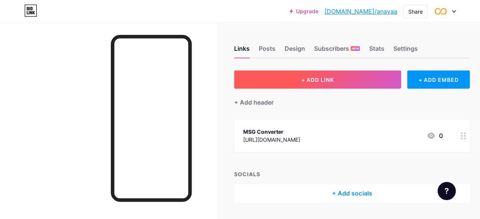
click at [356, 79] on button "+ ADD LINK" at bounding box center [317, 80] width 167 height 18
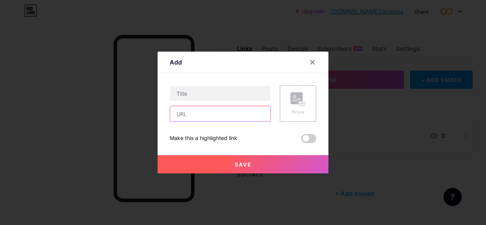
click at [191, 114] on input "text" at bounding box center [220, 113] width 100 height 15
paste input "[URL][DOMAIN_NAME]"
type input "[URL][DOMAIN_NAME]"
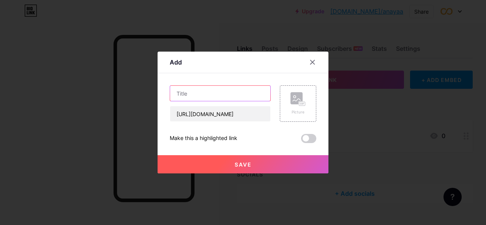
click at [225, 91] on input "text" at bounding box center [220, 93] width 100 height 15
click at [233, 96] on input "Combine MSG to" at bounding box center [220, 93] width 100 height 15
type input "Combine MSG Files into PDf"
click at [243, 159] on button "Save" at bounding box center [243, 164] width 171 height 18
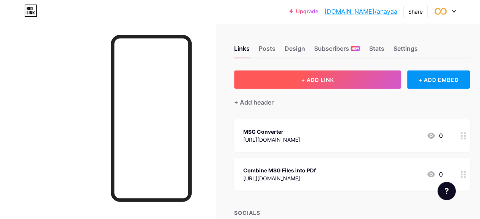
click at [360, 71] on button "+ ADD LINK" at bounding box center [317, 80] width 167 height 18
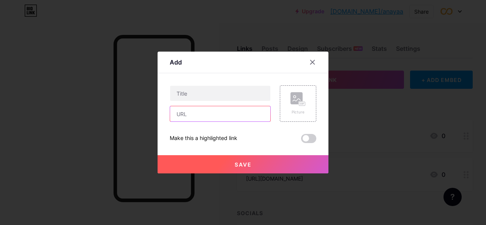
drag, startPoint x: 207, startPoint y: 118, endPoint x: 206, endPoint y: 109, distance: 8.8
click at [207, 117] on input "text" at bounding box center [220, 113] width 100 height 15
paste input "[URL][DOMAIN_NAME]"
type input "[URL][DOMAIN_NAME]"
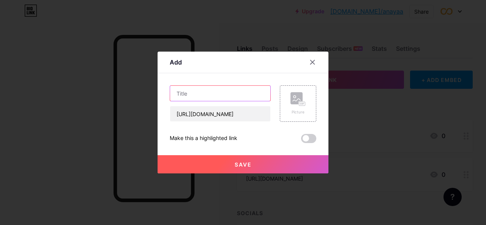
click at [225, 95] on input "text" at bounding box center [220, 93] width 100 height 15
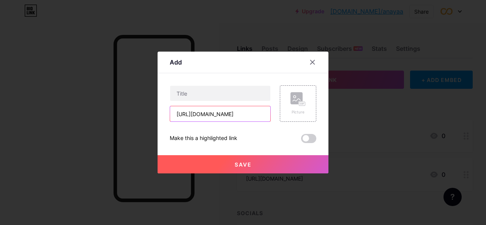
click at [243, 112] on input "[URL][DOMAIN_NAME]" at bounding box center [220, 113] width 100 height 15
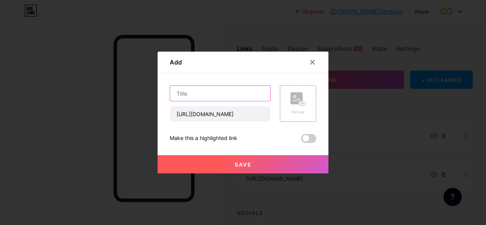
click at [202, 93] on input "text" at bounding box center [220, 93] width 100 height 15
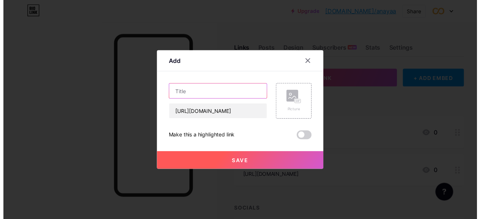
scroll to position [0, 0]
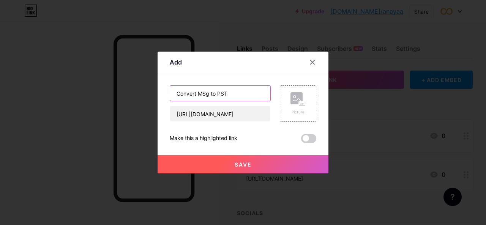
click at [206, 94] on input "Convert MSg to PST" at bounding box center [220, 93] width 100 height 15
type input "Convert MSG to PST"
click at [274, 161] on button "Save" at bounding box center [243, 164] width 171 height 18
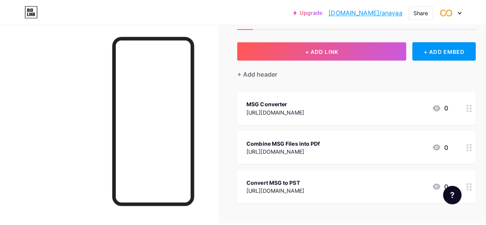
scroll to position [27, 0]
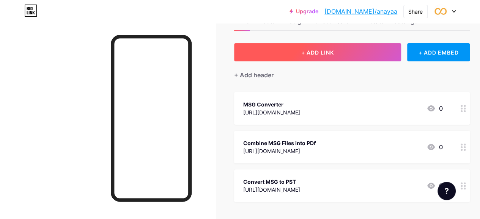
click at [352, 53] on button "+ ADD LINK" at bounding box center [317, 52] width 167 height 18
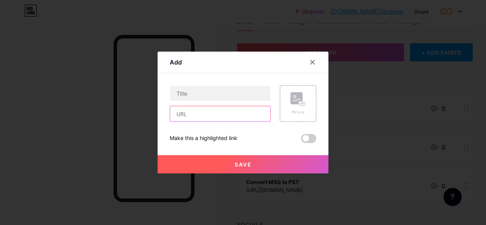
click at [215, 114] on input "text" at bounding box center [220, 113] width 100 height 15
paste input "[URL][DOMAIN_NAME]"
type input "[URL][DOMAIN_NAME]"
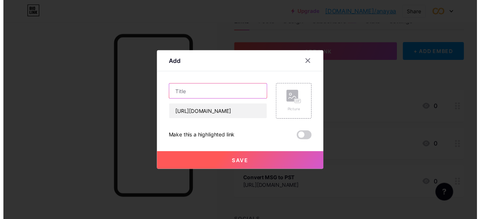
scroll to position [0, 0]
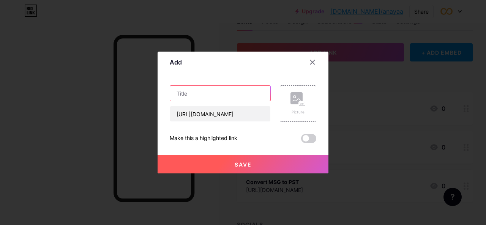
click at [227, 90] on input "text" at bounding box center [220, 93] width 100 height 15
type input "Convert MSG to MBOX"
click at [67, 91] on div at bounding box center [243, 112] width 486 height 225
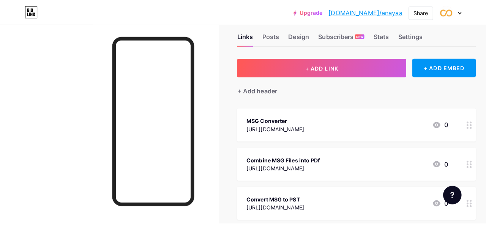
scroll to position [13, 0]
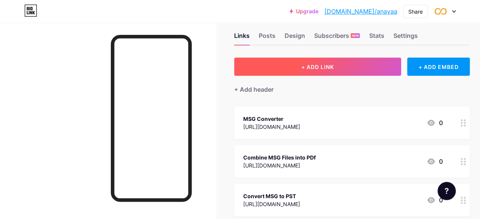
click at [341, 69] on button "+ ADD LINK" at bounding box center [317, 67] width 167 height 18
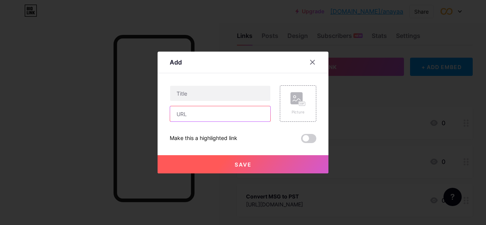
click at [192, 115] on input "text" at bounding box center [220, 113] width 100 height 15
paste input "[URL][DOMAIN_NAME]"
type input "[URL][DOMAIN_NAME]"
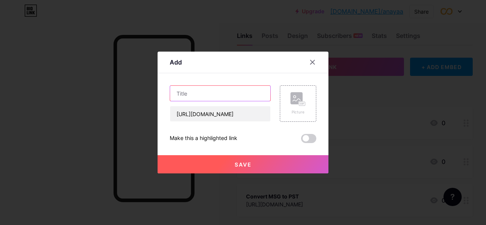
scroll to position [0, 0]
click at [237, 91] on input "text" at bounding box center [220, 93] width 100 height 15
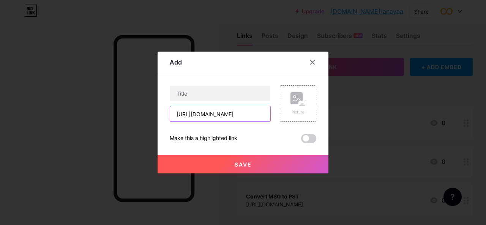
click at [255, 117] on input "[URL][DOMAIN_NAME]" at bounding box center [220, 113] width 100 height 15
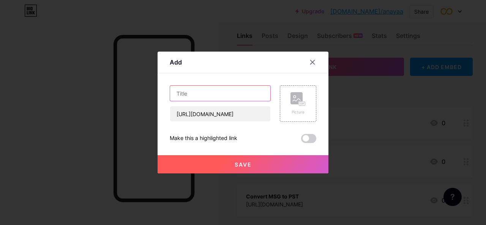
click at [247, 92] on input "text" at bounding box center [220, 93] width 100 height 15
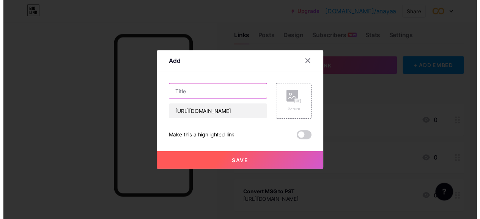
scroll to position [0, 0]
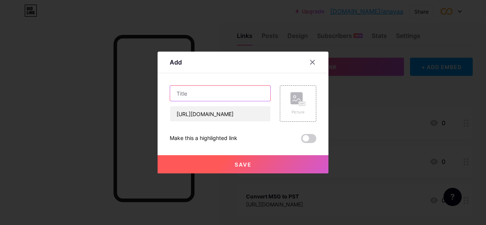
click at [247, 92] on input "text" at bounding box center [220, 93] width 100 height 15
type input "Convert MSG to MBOX"
click at [288, 164] on button "Save" at bounding box center [243, 164] width 171 height 18
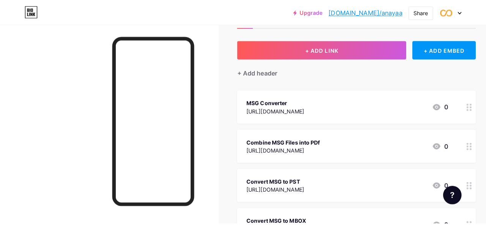
scroll to position [31, 0]
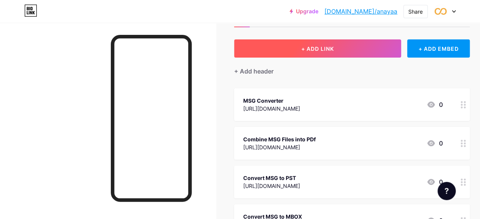
click at [332, 52] on button "+ ADD LINK" at bounding box center [317, 48] width 167 height 18
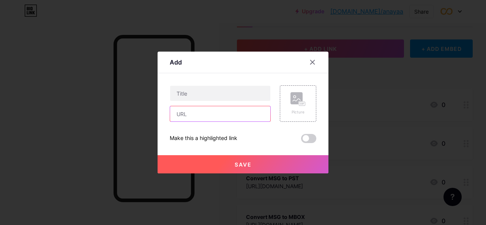
drag, startPoint x: 230, startPoint y: 115, endPoint x: 226, endPoint y: 104, distance: 12.0
click at [230, 115] on input "text" at bounding box center [220, 113] width 100 height 15
paste input "[URL][DOMAIN_NAME]"
type input "[URL][DOMAIN_NAME]"
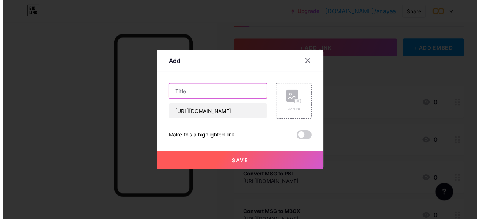
scroll to position [0, 0]
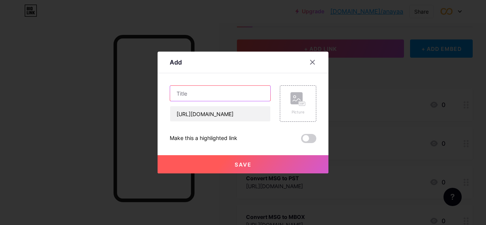
click at [245, 89] on input "text" at bounding box center [220, 93] width 100 height 15
type input "Convert MSG to PST"
click at [301, 158] on button "Save" at bounding box center [243, 164] width 171 height 18
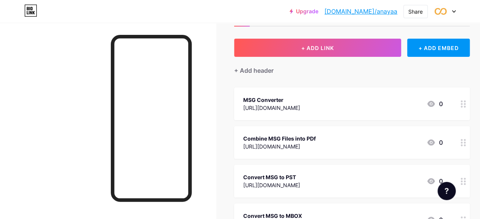
scroll to position [13, 0]
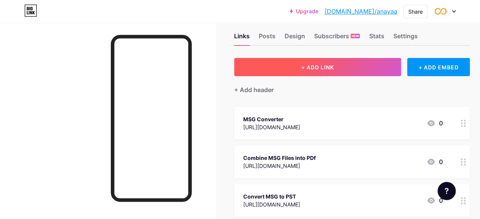
click at [286, 67] on button "+ ADD LINK" at bounding box center [317, 67] width 167 height 18
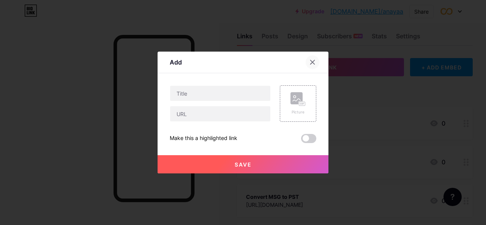
click at [310, 62] on icon at bounding box center [312, 62] width 6 height 6
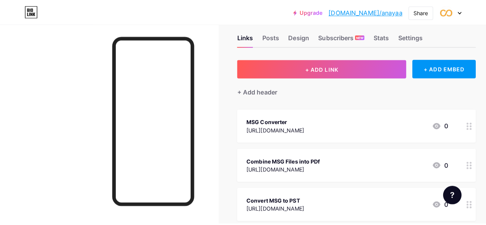
scroll to position [0, 0]
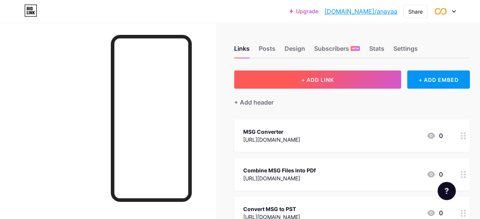
click at [347, 76] on button "+ ADD LINK" at bounding box center [317, 80] width 167 height 18
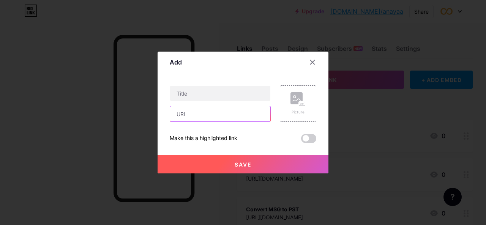
click at [203, 117] on input "text" at bounding box center [220, 113] width 100 height 15
paste input "[URL][DOMAIN_NAME]"
type input "[URL][DOMAIN_NAME]"
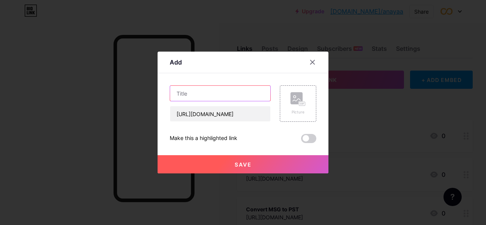
scroll to position [0, 0]
click at [221, 93] on input "text" at bounding box center [220, 93] width 100 height 15
click at [236, 93] on input "Import MSG to" at bounding box center [220, 93] width 100 height 15
type input "Import MSG to Yahoo"
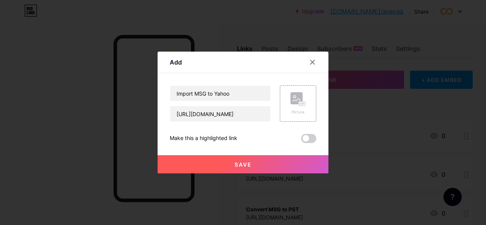
click at [255, 161] on button "Save" at bounding box center [243, 164] width 171 height 18
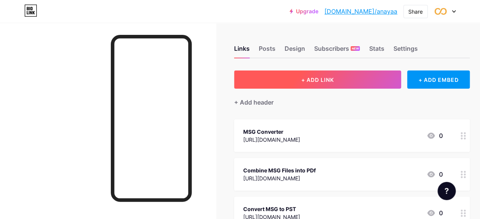
click at [289, 78] on button "+ ADD LINK" at bounding box center [317, 80] width 167 height 18
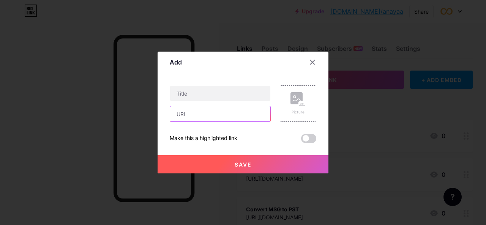
click at [247, 113] on input "text" at bounding box center [220, 113] width 100 height 15
paste input "[URL][DOMAIN_NAME]"
type input "[URL][DOMAIN_NAME]"
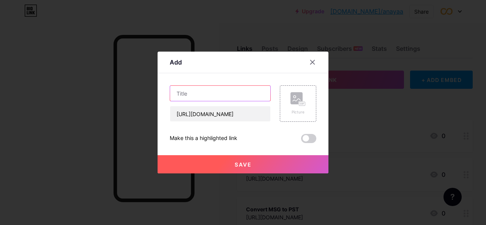
scroll to position [0, 0]
click at [231, 88] on input "text" at bounding box center [220, 93] width 100 height 15
click at [175, 94] on input "Iport MSG to Office 365" at bounding box center [220, 93] width 100 height 15
type input "Import MSG to Office 365"
click at [202, 157] on button "Save" at bounding box center [243, 164] width 171 height 18
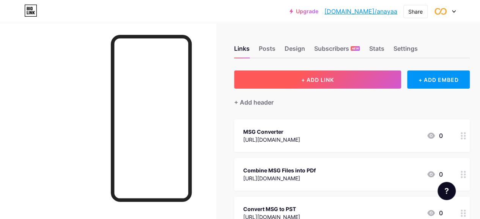
click at [303, 76] on button "+ ADD LINK" at bounding box center [317, 80] width 167 height 18
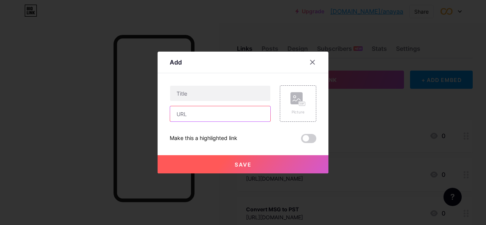
click at [244, 117] on input "text" at bounding box center [220, 113] width 100 height 15
paste input "[URL][DOMAIN_NAME]"
type input "[URL][DOMAIN_NAME]"
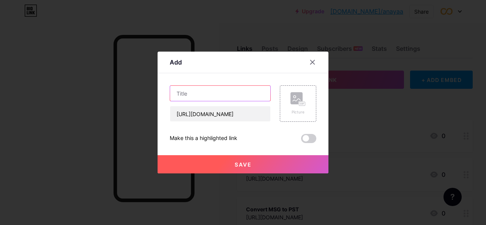
scroll to position [0, 0]
click at [236, 91] on input "text" at bounding box center [220, 93] width 100 height 15
type input "Convert MSG to OLM"
click at [255, 161] on button "Save" at bounding box center [243, 164] width 171 height 18
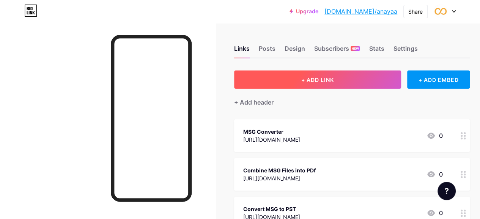
click at [328, 83] on button "+ ADD LINK" at bounding box center [317, 80] width 167 height 18
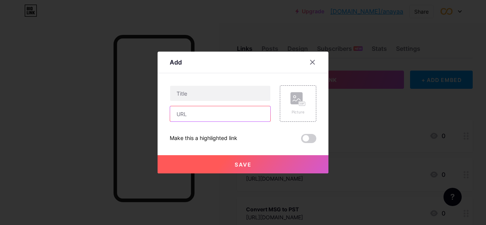
click at [238, 115] on input "text" at bounding box center [220, 113] width 100 height 15
paste input "[URL][DOMAIN_NAME]"
type input "[URL][DOMAIN_NAME]"
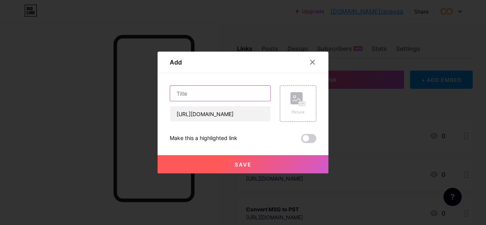
scroll to position [0, 0]
click at [232, 95] on input "text" at bounding box center [220, 93] width 100 height 15
type input "Import MSG to Lotus notes"
click at [236, 165] on span "Save" at bounding box center [243, 164] width 17 height 6
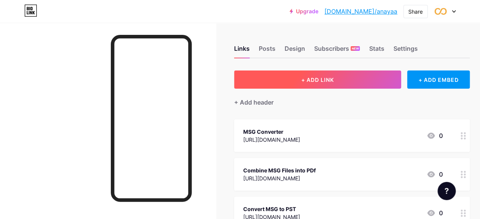
click at [323, 79] on span "+ ADD LINK" at bounding box center [317, 80] width 33 height 6
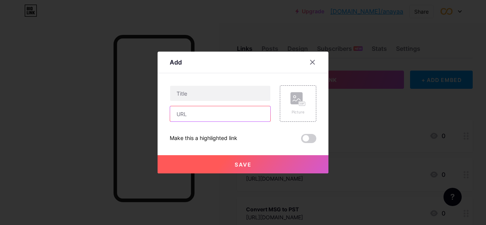
click at [207, 116] on input "text" at bounding box center [220, 113] width 100 height 15
paste input "[URL][DOMAIN_NAME]"
type input "[URL][DOMAIN_NAME]"
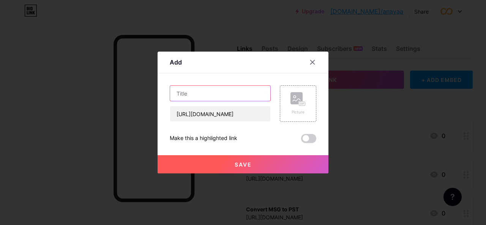
scroll to position [0, 0]
click at [195, 90] on input "text" at bounding box center [220, 93] width 100 height 15
type input "Free MSG Viewer"
click at [220, 164] on button "Save" at bounding box center [243, 164] width 171 height 18
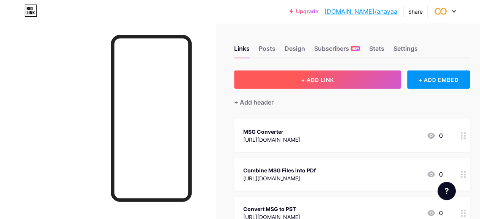
click at [348, 82] on button "+ ADD LINK" at bounding box center [317, 80] width 167 height 18
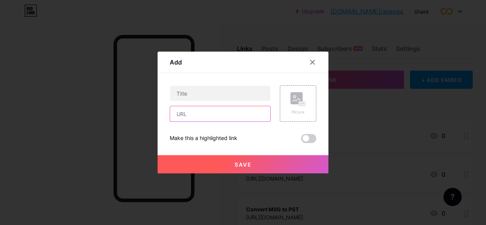
click at [229, 116] on input "text" at bounding box center [220, 113] width 100 height 15
paste input "[URL][DOMAIN_NAME]"
type input "[URL][DOMAIN_NAME]"
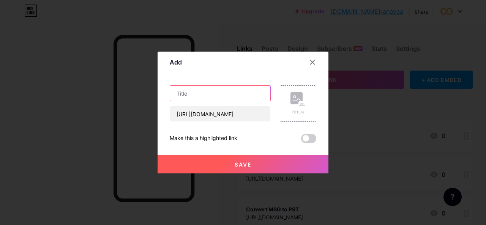
click at [228, 93] on input "text" at bounding box center [220, 93] width 100 height 15
type input "Free PST Viewer"
click at [241, 163] on span "Save" at bounding box center [243, 164] width 17 height 6
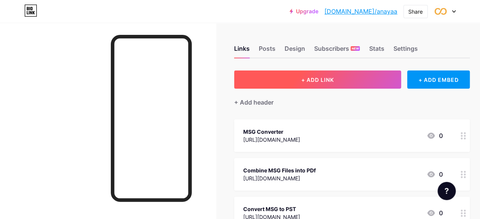
click at [314, 81] on span "+ ADD LINK" at bounding box center [317, 80] width 33 height 6
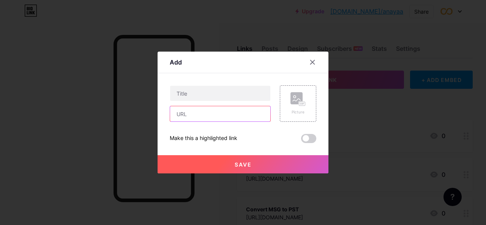
click at [199, 115] on input "text" at bounding box center [220, 113] width 100 height 15
paste input "[URL][DOMAIN_NAME]"
type input "[URL][DOMAIN_NAME]"
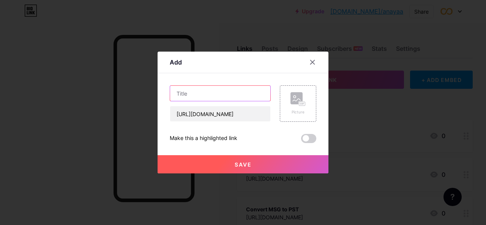
scroll to position [0, 0]
click at [210, 88] on input "text" at bounding box center [220, 93] width 100 height 15
type input "PST Recovery Tool"
click at [191, 168] on button "Save" at bounding box center [243, 164] width 171 height 18
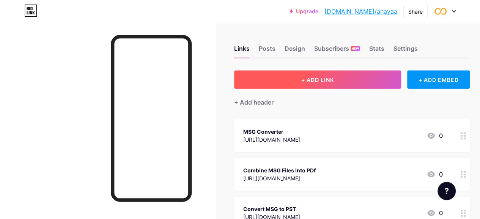
click at [248, 80] on button "+ ADD LINK" at bounding box center [317, 80] width 167 height 18
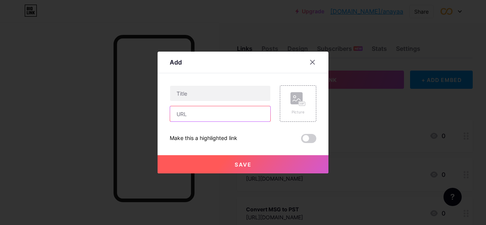
click at [186, 113] on input "text" at bounding box center [220, 113] width 100 height 15
paste input "[URL][DOMAIN_NAME]"
type input "[URL][DOMAIN_NAME]"
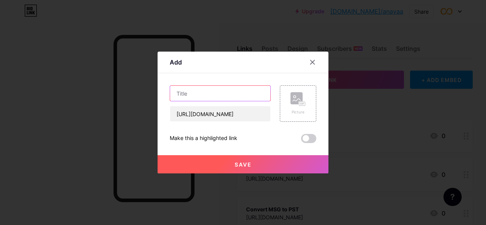
scroll to position [0, 0]
click at [186, 93] on input "text" at bounding box center [220, 93] width 100 height 15
type input "Convert PST to PDF"
click at [212, 162] on button "Save" at bounding box center [243, 164] width 171 height 18
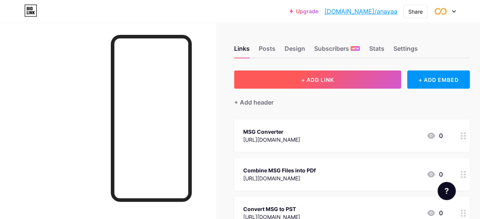
click at [298, 76] on button "+ ADD LINK" at bounding box center [317, 80] width 167 height 18
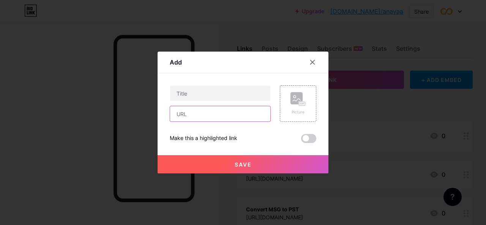
click at [236, 117] on input "text" at bounding box center [220, 113] width 100 height 15
paste input "[URL][DOMAIN_NAME]"
type input "[URL][DOMAIN_NAME]"
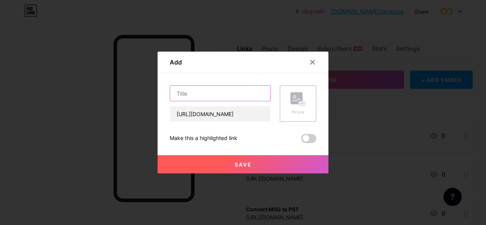
scroll to position [0, 0]
click at [247, 92] on input "text" at bounding box center [220, 93] width 100 height 15
type input "PST attachment extractor"
click at [264, 161] on button "Save" at bounding box center [243, 164] width 171 height 18
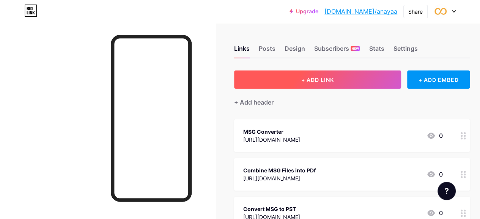
click at [274, 79] on button "+ ADD LINK" at bounding box center [317, 80] width 167 height 18
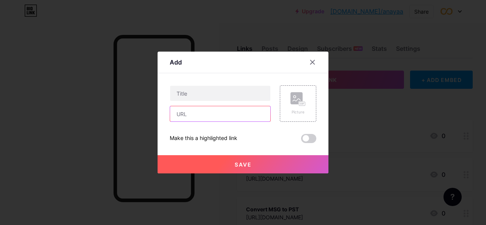
click at [209, 112] on input "text" at bounding box center [220, 113] width 100 height 15
paste input "[URL][DOMAIN_NAME]"
type input "[URL][DOMAIN_NAME]"
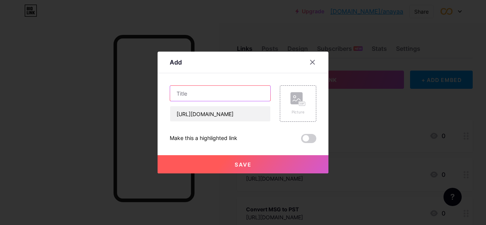
scroll to position [0, 0]
click at [222, 90] on input "text" at bounding box center [220, 93] width 100 height 15
type input "Outlook PST Converter"
click at [225, 164] on button "Save" at bounding box center [243, 164] width 171 height 18
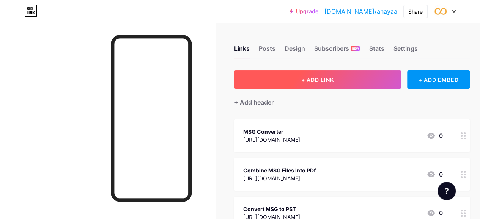
click at [348, 77] on button "+ ADD LINK" at bounding box center [317, 80] width 167 height 18
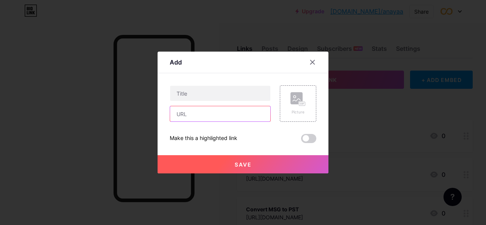
click at [199, 113] on input "text" at bounding box center [220, 113] width 100 height 15
paste input "[URL][DOMAIN_NAME]"
type input "[URL][DOMAIN_NAME]"
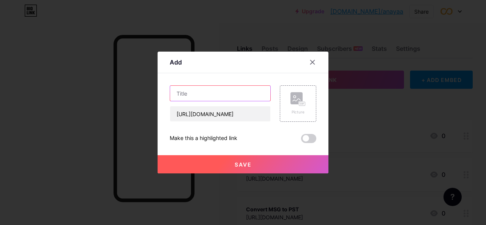
scroll to position [0, 0]
click at [208, 91] on input "text" at bounding box center [220, 93] width 100 height 15
type input "Free Outlook PST Viewer"
click at [262, 167] on button "Save" at bounding box center [243, 164] width 171 height 18
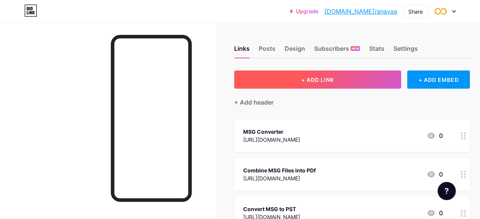
click at [326, 78] on span "+ ADD LINK" at bounding box center [317, 80] width 33 height 6
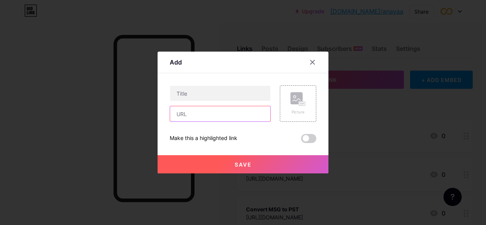
click at [195, 118] on input "text" at bounding box center [220, 113] width 100 height 15
paste input "[URL][DOMAIN_NAME]"
type input "[URL][DOMAIN_NAME]"
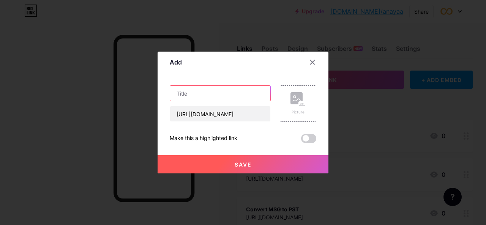
scroll to position [0, 0]
click at [212, 95] on input "text" at bounding box center [220, 93] width 100 height 15
type input "PST Recovery"
click at [259, 161] on button "Save" at bounding box center [243, 164] width 171 height 18
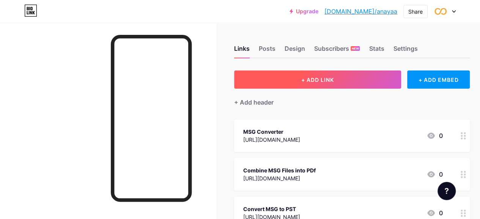
click at [317, 81] on span "+ ADD LINK" at bounding box center [317, 80] width 33 height 6
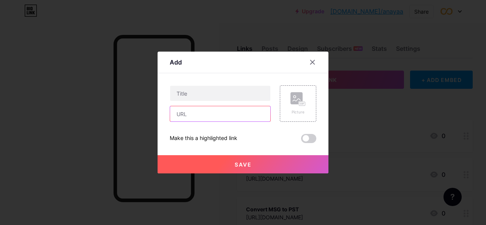
click at [194, 111] on input "text" at bounding box center [220, 113] width 100 height 15
paste input "[URL][DOMAIN_NAME]"
type input "[URL][DOMAIN_NAME]"
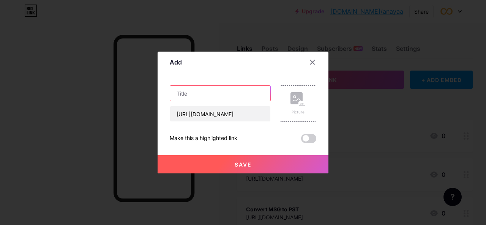
scroll to position [0, 0]
click at [219, 95] on input "text" at bounding box center [220, 93] width 100 height 15
type input "OST Converter"
click at [215, 164] on button "Save" at bounding box center [243, 164] width 171 height 18
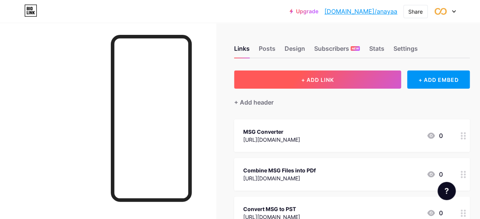
click at [323, 81] on span "+ ADD LINK" at bounding box center [317, 80] width 33 height 6
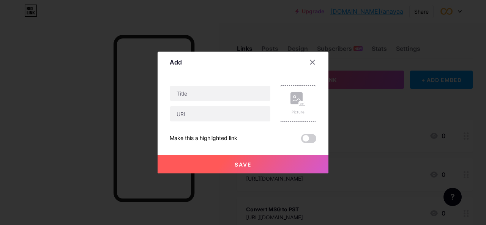
drag, startPoint x: 257, startPoint y: 0, endPoint x: 276, endPoint y: -19, distance: 26.8
click at [177, 110] on input "text" at bounding box center [220, 113] width 100 height 15
paste input "[URL][DOMAIN_NAME]"
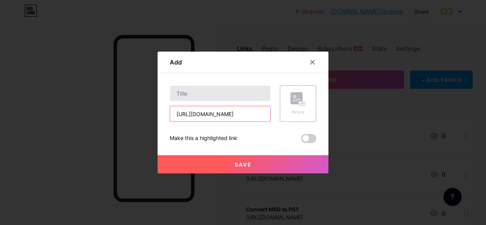
type input "[URL][DOMAIN_NAME]"
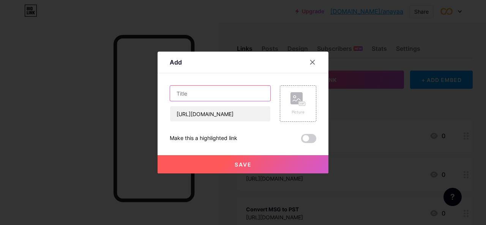
scroll to position [0, 0]
click at [216, 88] on input "text" at bounding box center [220, 93] width 100 height 15
type input "OST Recovery"
click at [290, 158] on button "Save" at bounding box center [243, 164] width 171 height 18
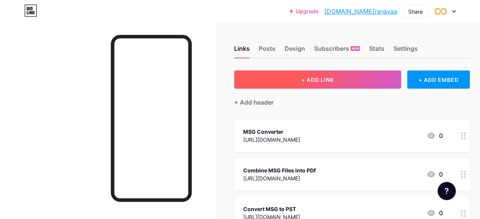
click at [339, 80] on button "+ ADD LINK" at bounding box center [317, 80] width 167 height 18
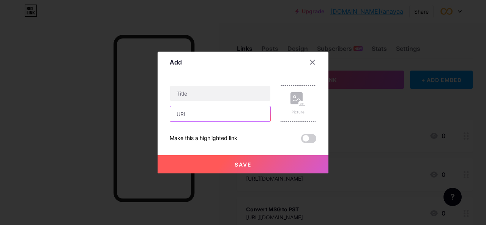
click at [202, 115] on input "text" at bounding box center [220, 113] width 100 height 15
paste input "[URL][DOMAIN_NAME]"
type input "[URL][DOMAIN_NAME]"
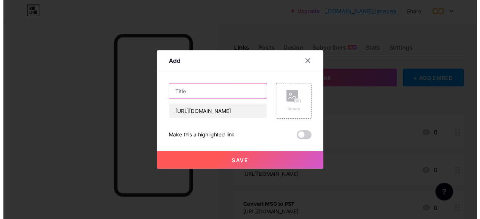
scroll to position [0, 0]
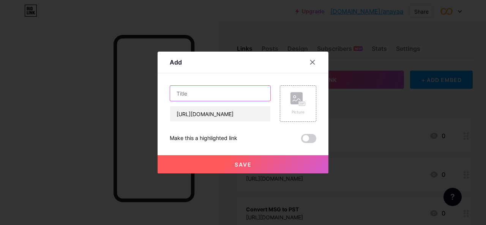
click at [210, 95] on input "text" at bounding box center [220, 93] width 100 height 15
type input "OLM Converter"
click at [212, 163] on button "Save" at bounding box center [243, 164] width 171 height 18
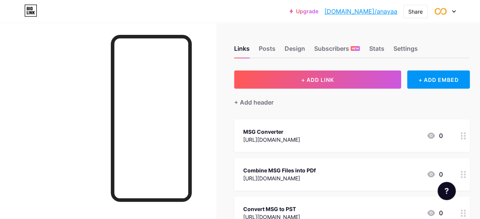
click at [381, 11] on link "[DOMAIN_NAME]/anayaa" at bounding box center [361, 11] width 73 height 9
